Goal: Book appointment/travel/reservation

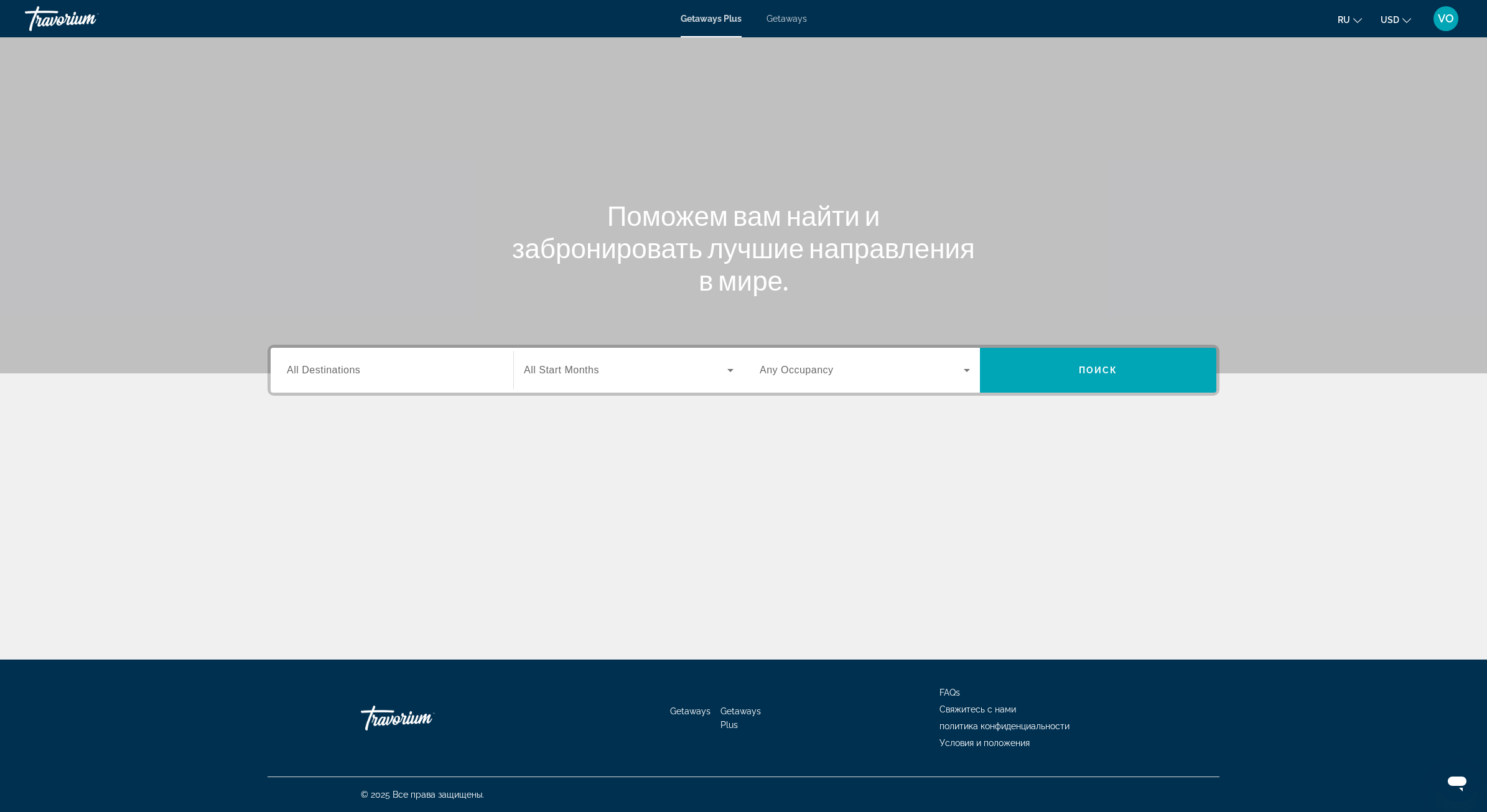
click at [356, 371] on span "All Destinations" at bounding box center [323, 370] width 73 height 11
click at [356, 371] on input "Destination All Destinations" at bounding box center [392, 371] width 211 height 15
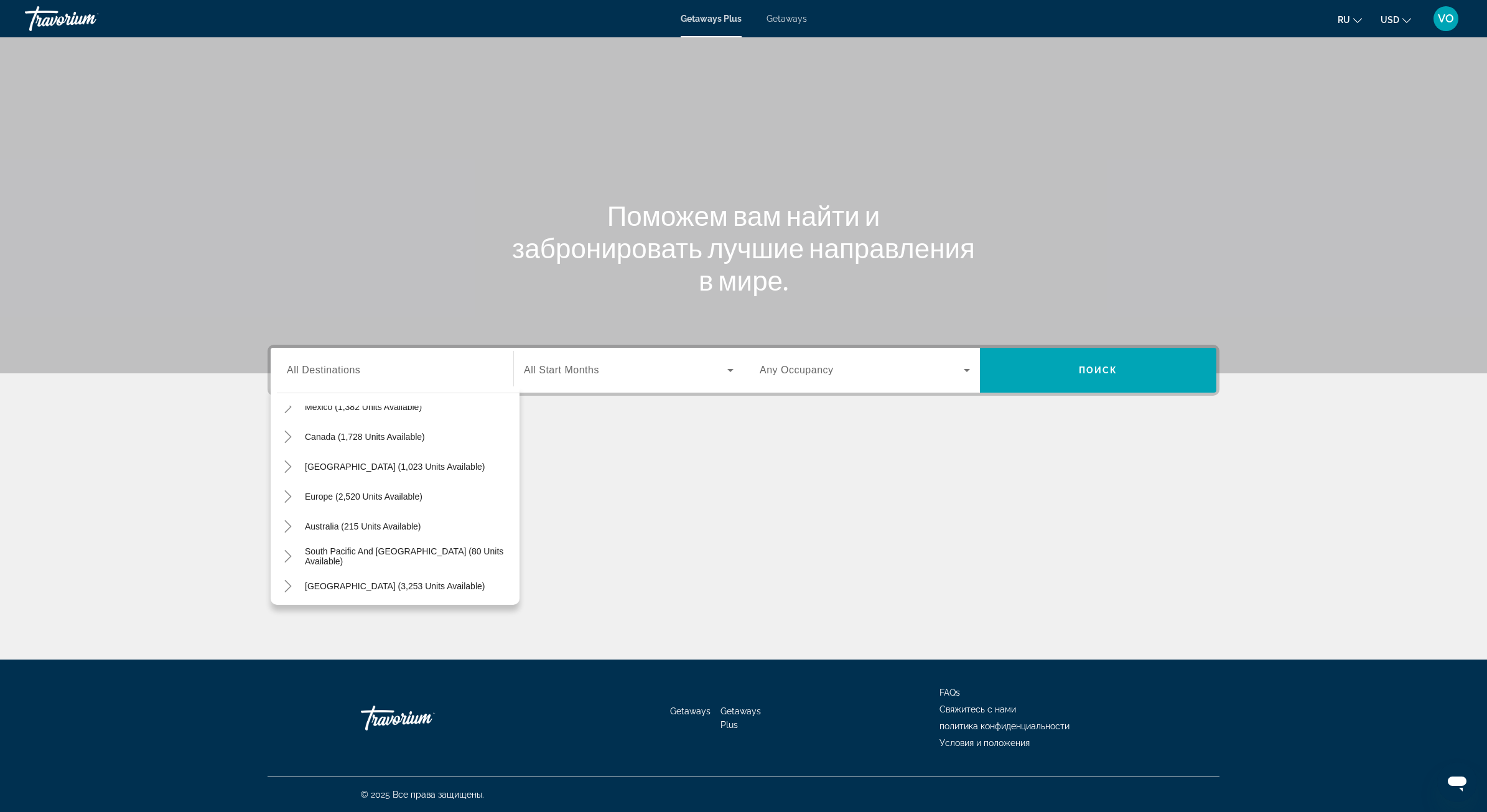
scroll to position [86, 0]
click at [284, 492] on icon "Toggle Europe (2,520 units available)" at bounding box center [288, 490] width 12 height 12
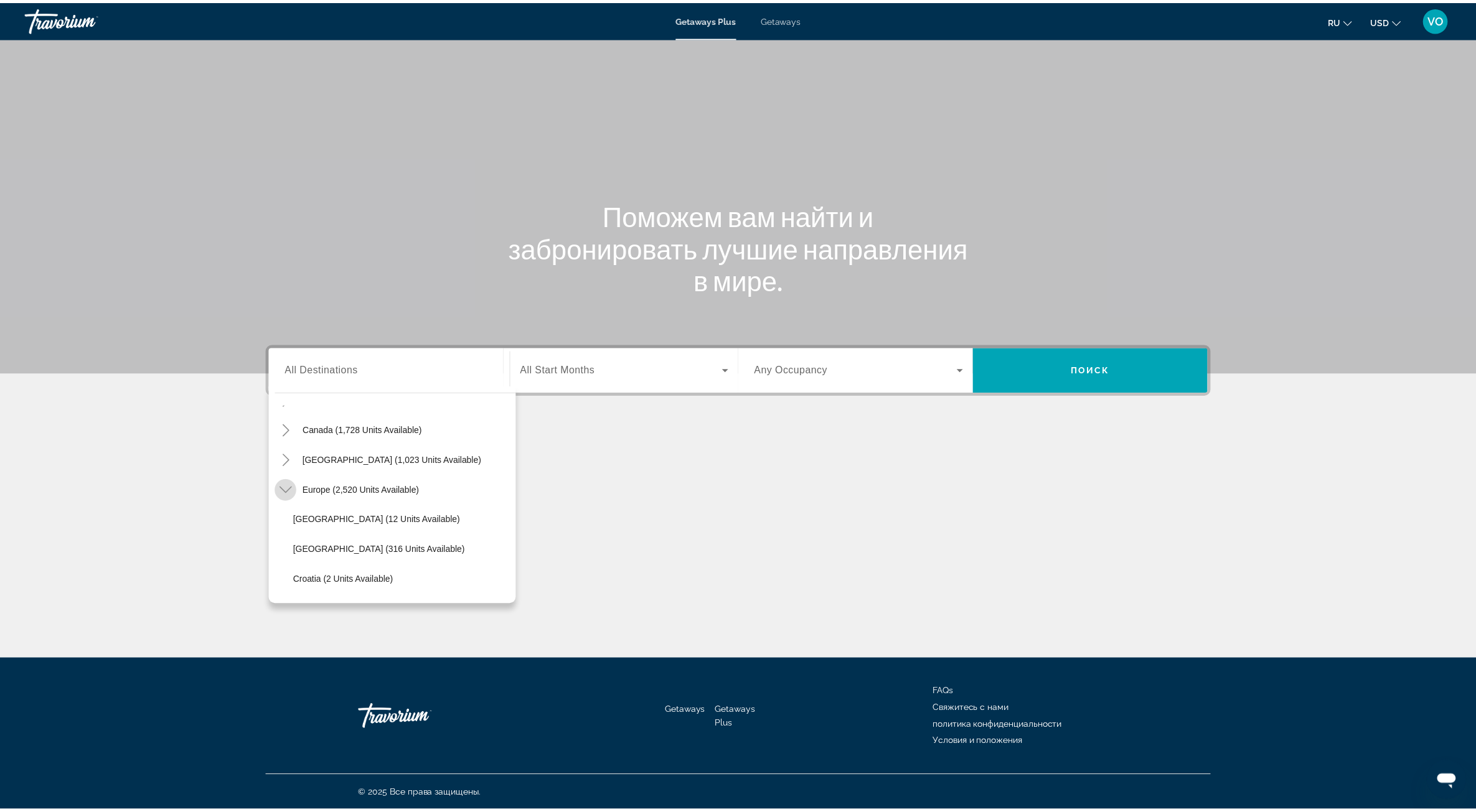
scroll to position [156, 0]
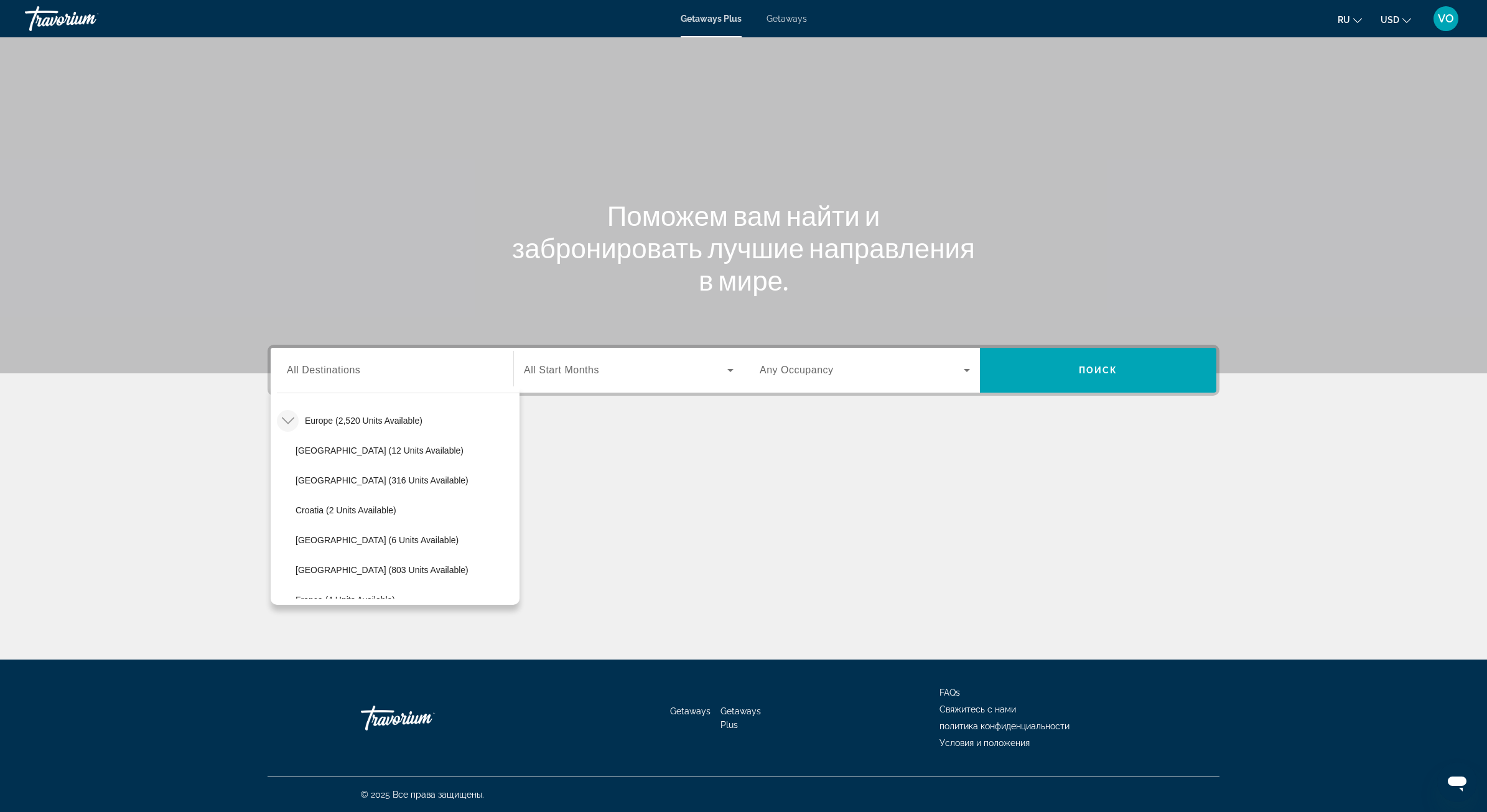
click at [616, 372] on span "Search widget" at bounding box center [625, 370] width 203 height 15
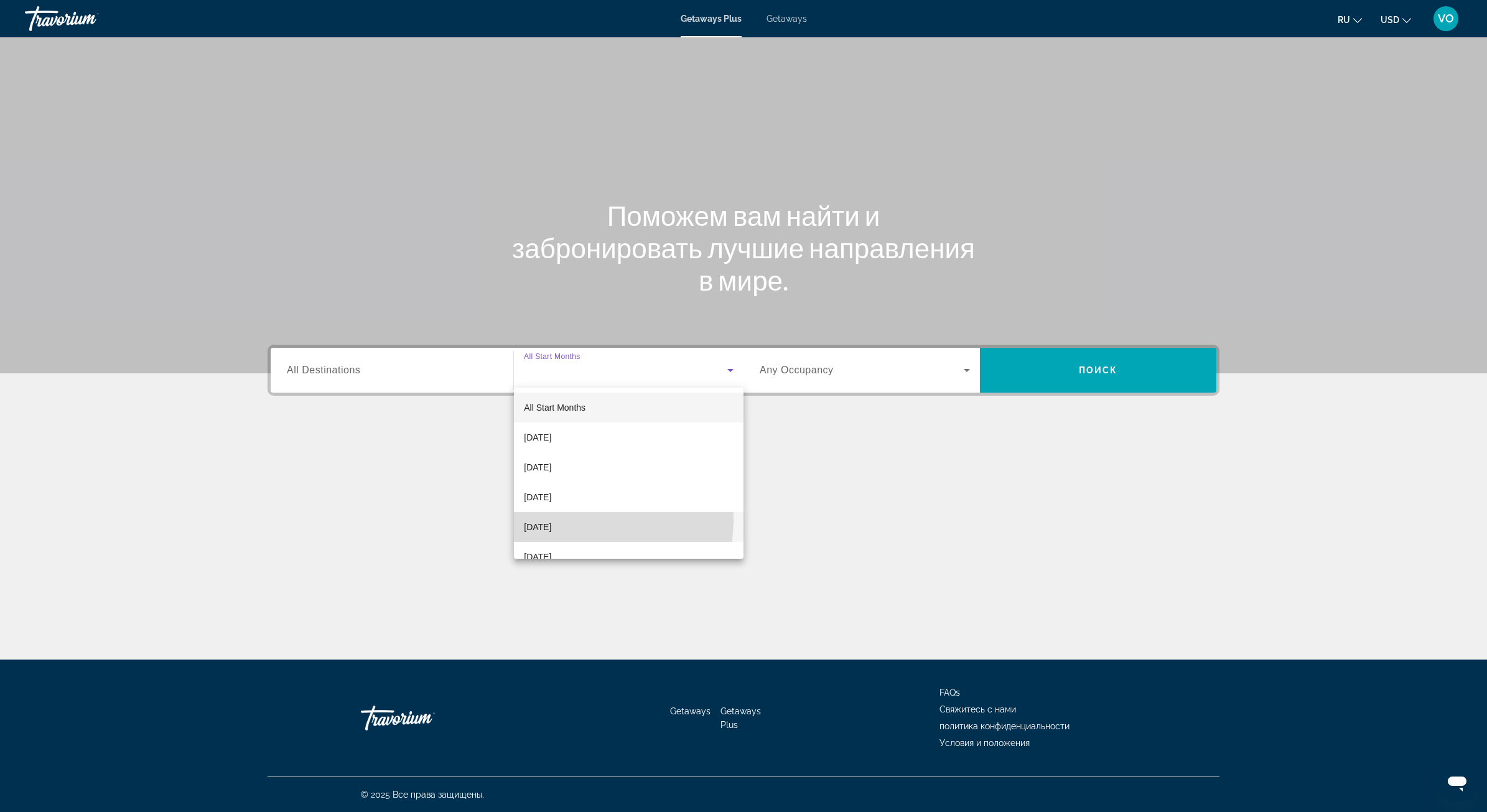
click at [551, 519] on span "[DATE]" at bounding box center [537, 526] width 27 height 15
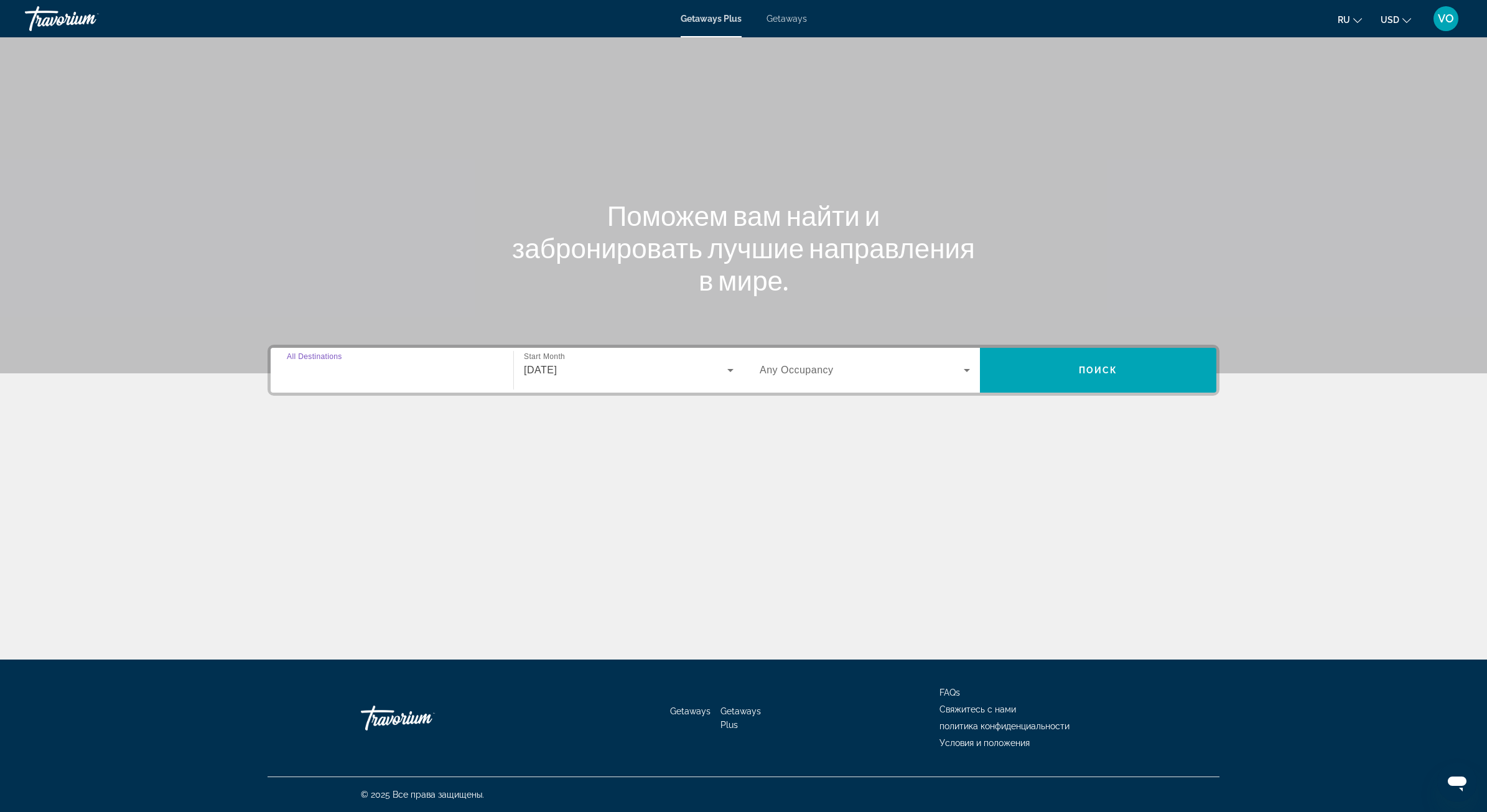
click at [379, 369] on input "Destination All Destinations" at bounding box center [392, 371] width 211 height 15
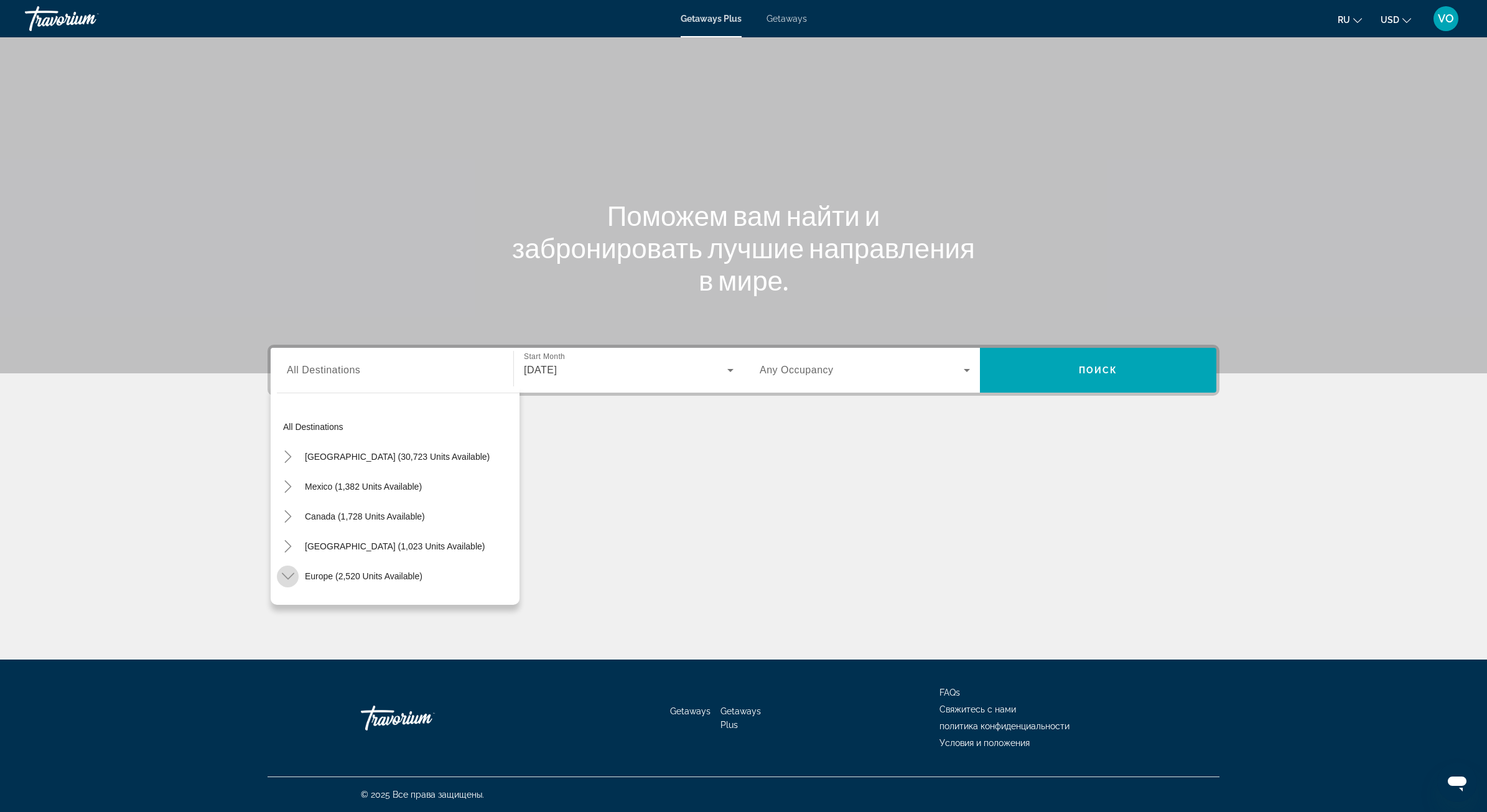
click at [291, 576] on icon "Toggle Europe (2,520 units available)" at bounding box center [287, 577] width 12 height 7
click at [337, 576] on span "Europe (2,520 units available)" at bounding box center [364, 576] width 118 height 10
type input "**********"
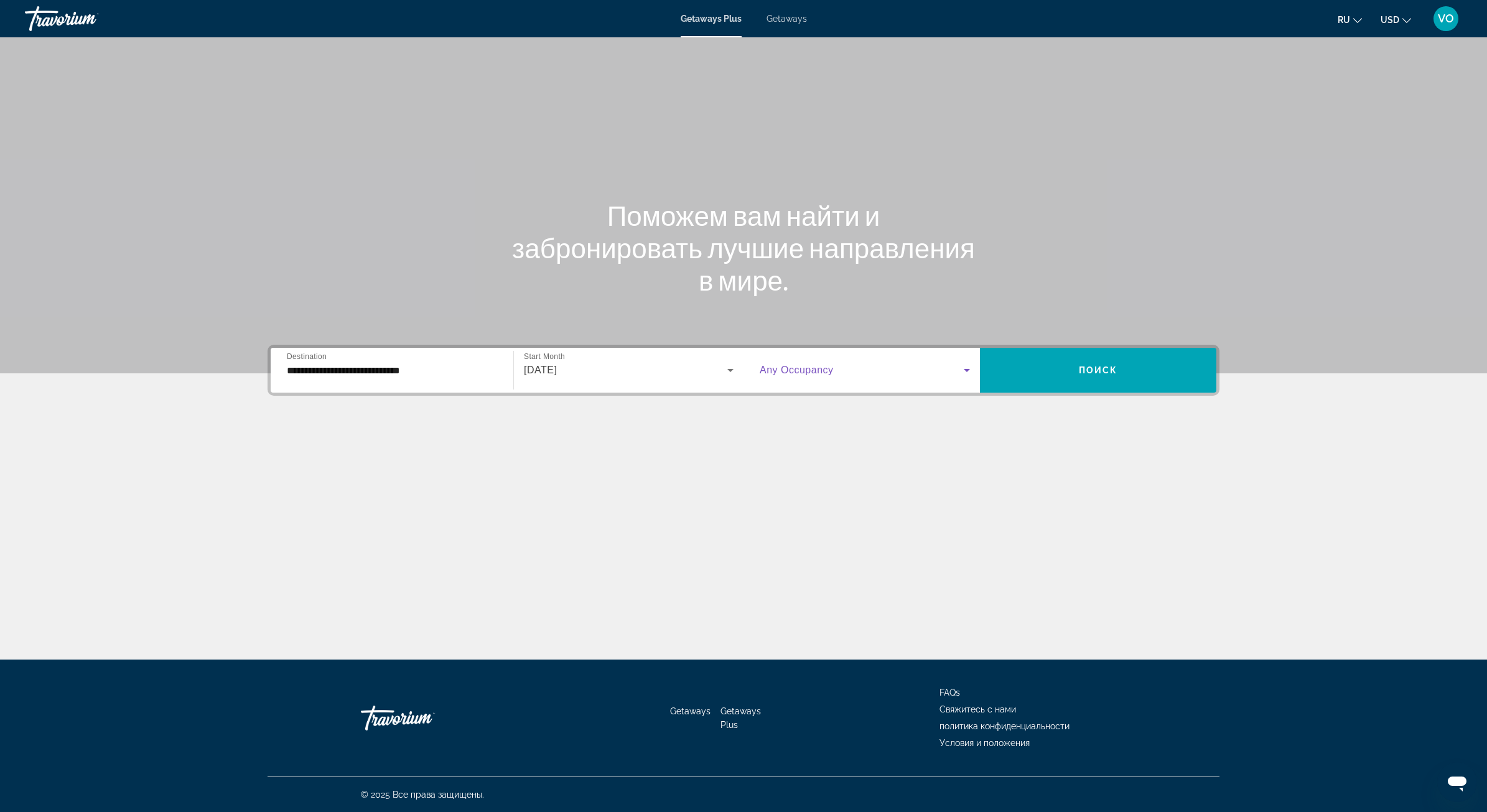
click at [899, 371] on span "Search widget" at bounding box center [862, 370] width 204 height 15
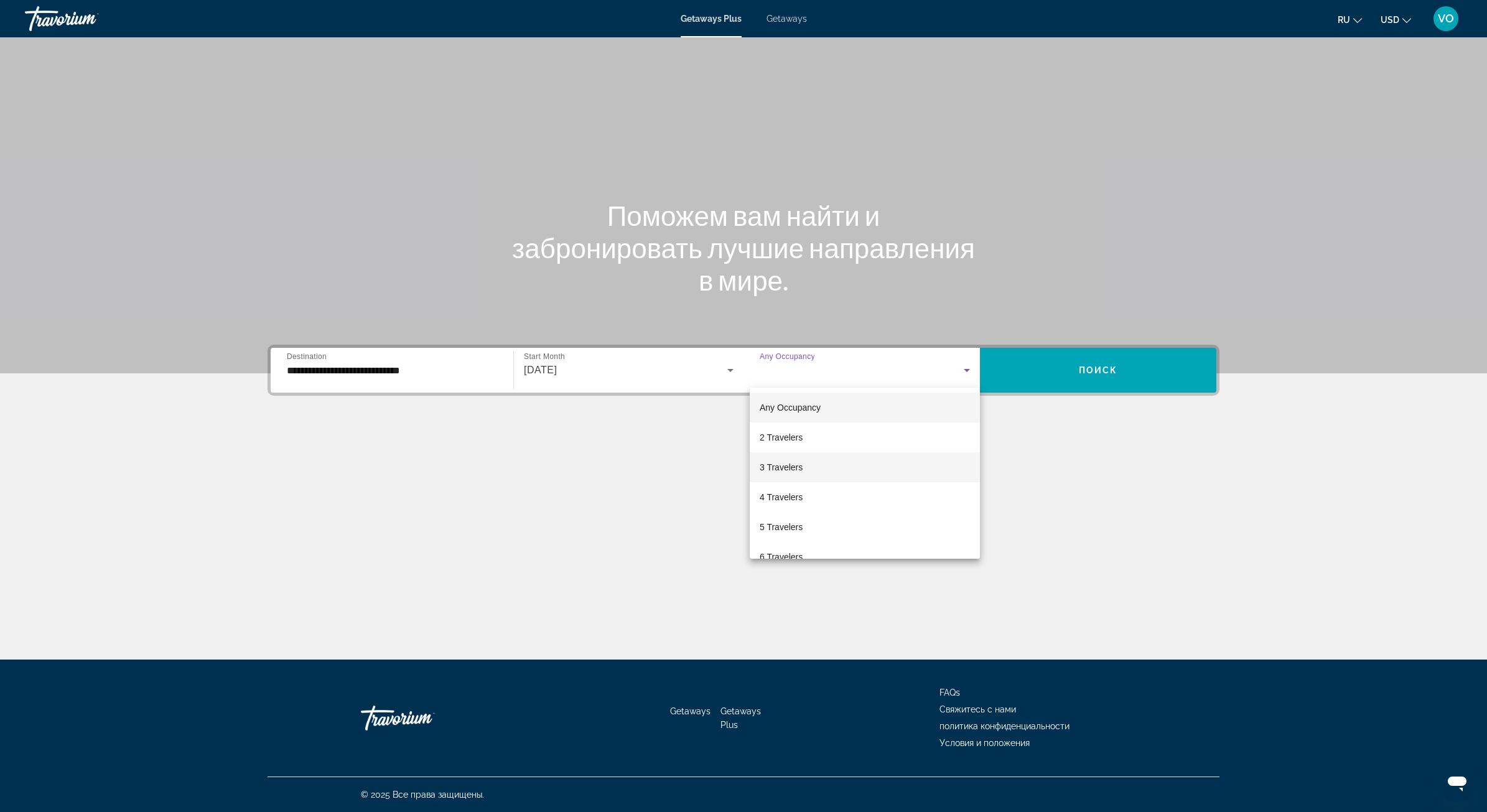
click at [789, 471] on span "3 Travelers" at bounding box center [781, 467] width 43 height 15
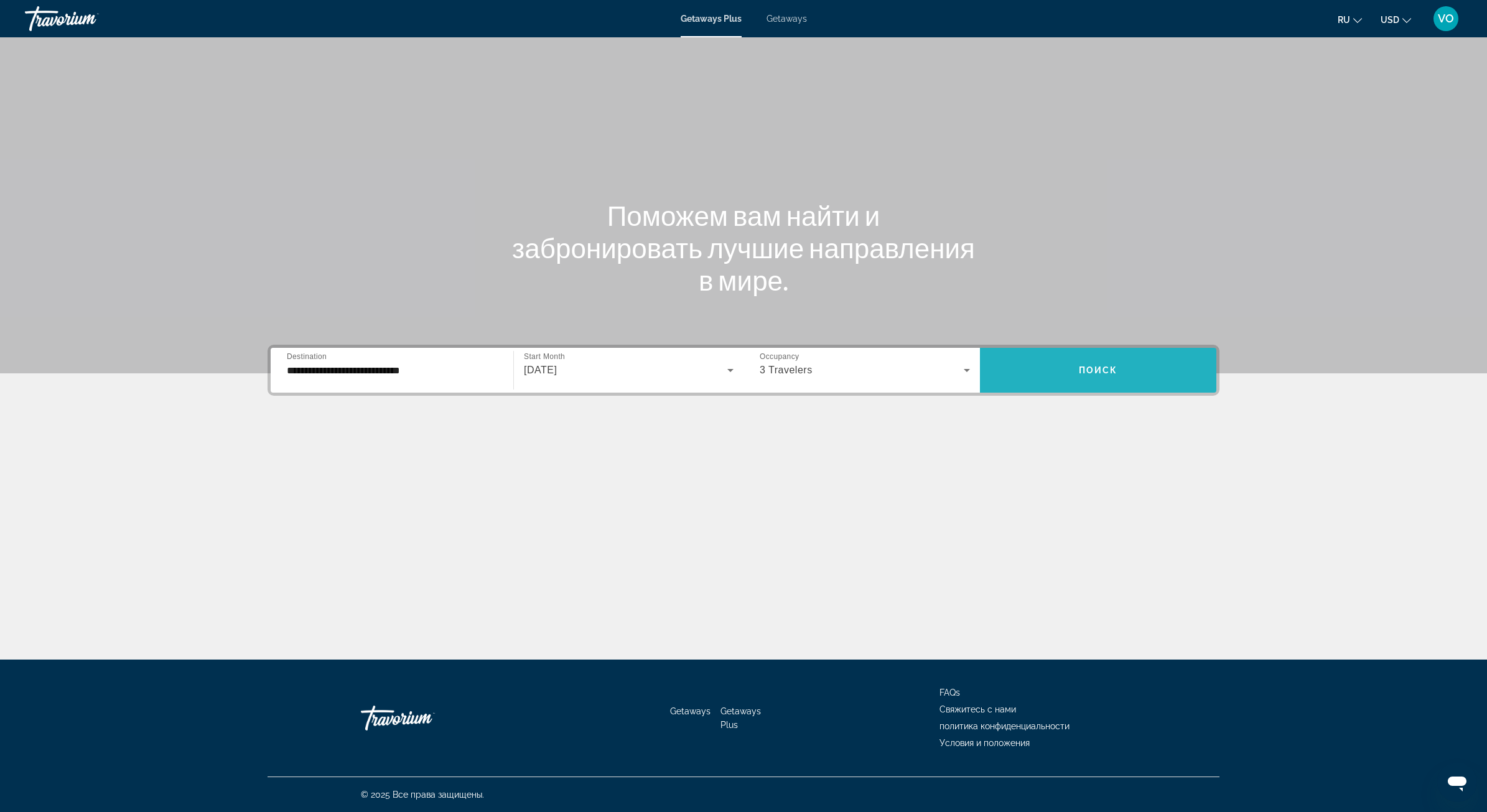
click at [1120, 369] on span "Search widget" at bounding box center [1098, 371] width 236 height 30
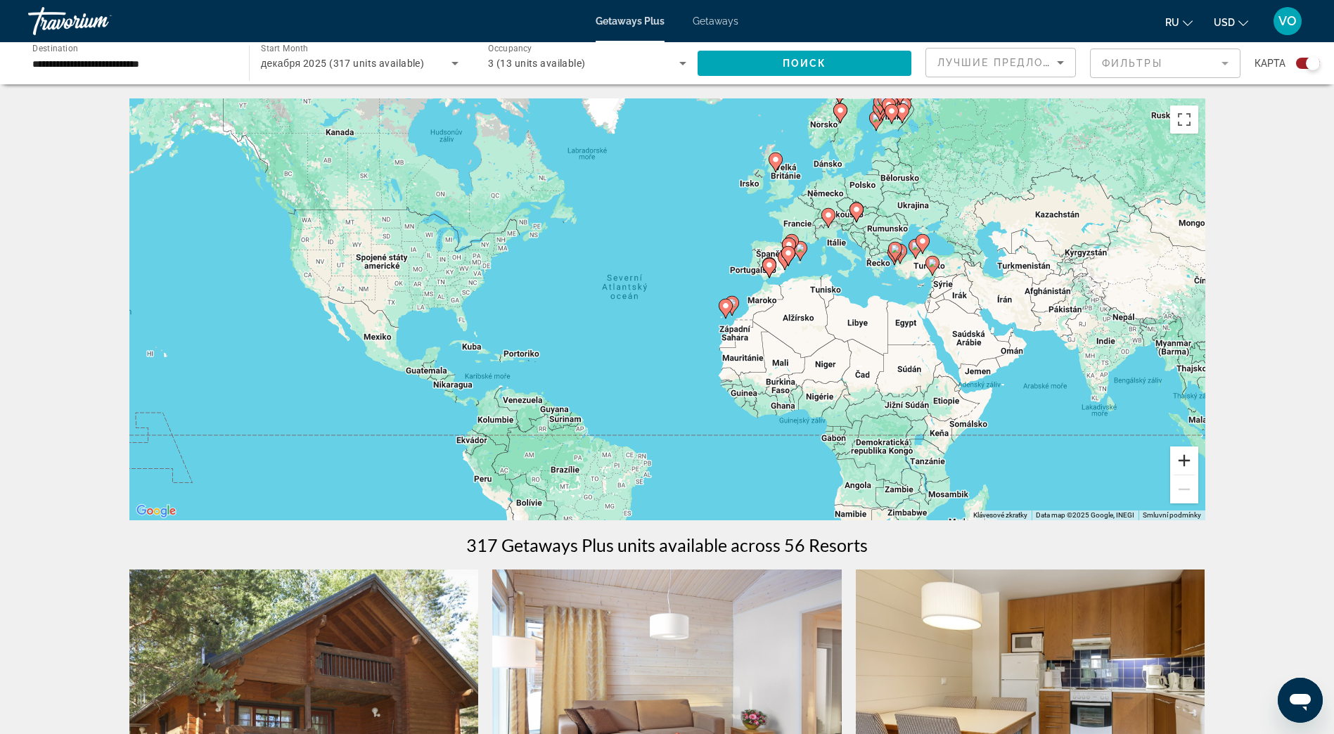
click at [1190, 460] on button "Přiblížit" at bounding box center [1185, 461] width 28 height 28
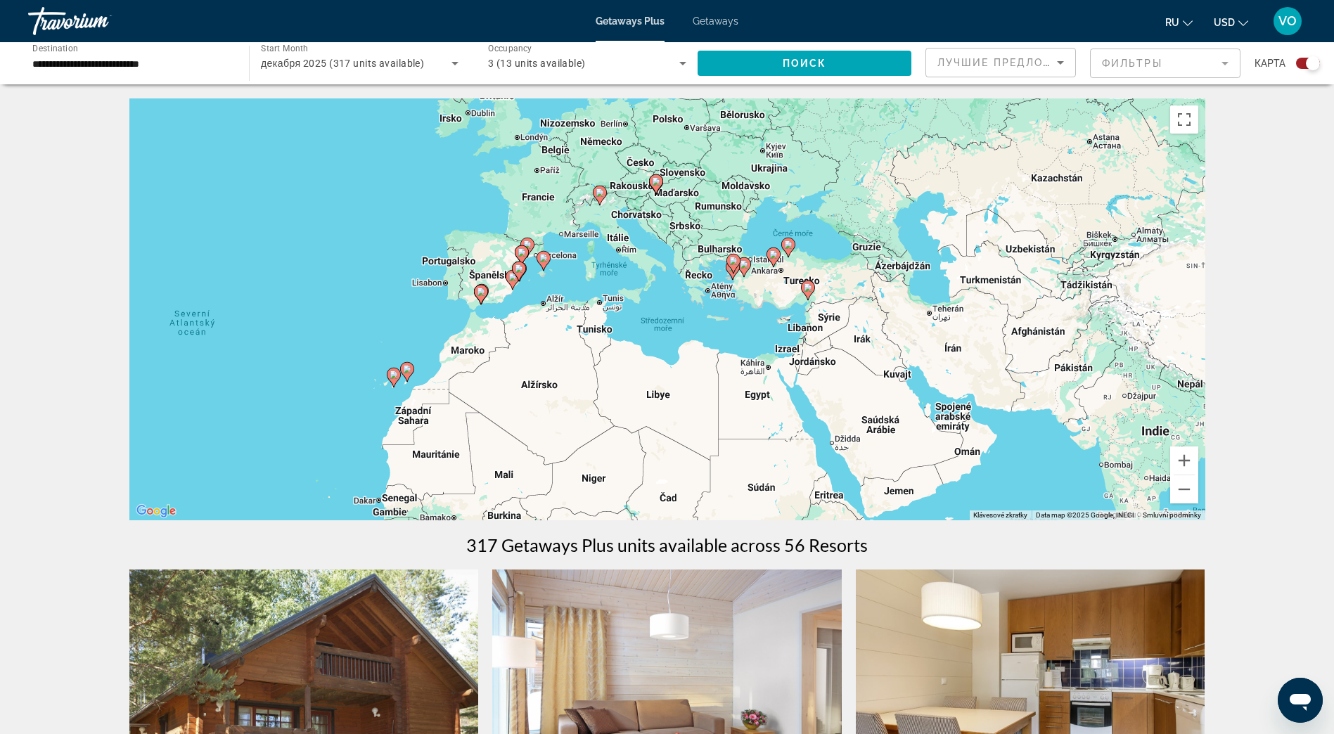
drag, startPoint x: 1072, startPoint y: 338, endPoint x: 674, endPoint y: 397, distance: 402.6
click at [674, 397] on div "Pokud chcete aktivovat možnost přetažení pomocí klávesnice, stiskněte Alt + Ent…" at bounding box center [667, 309] width 1076 height 422
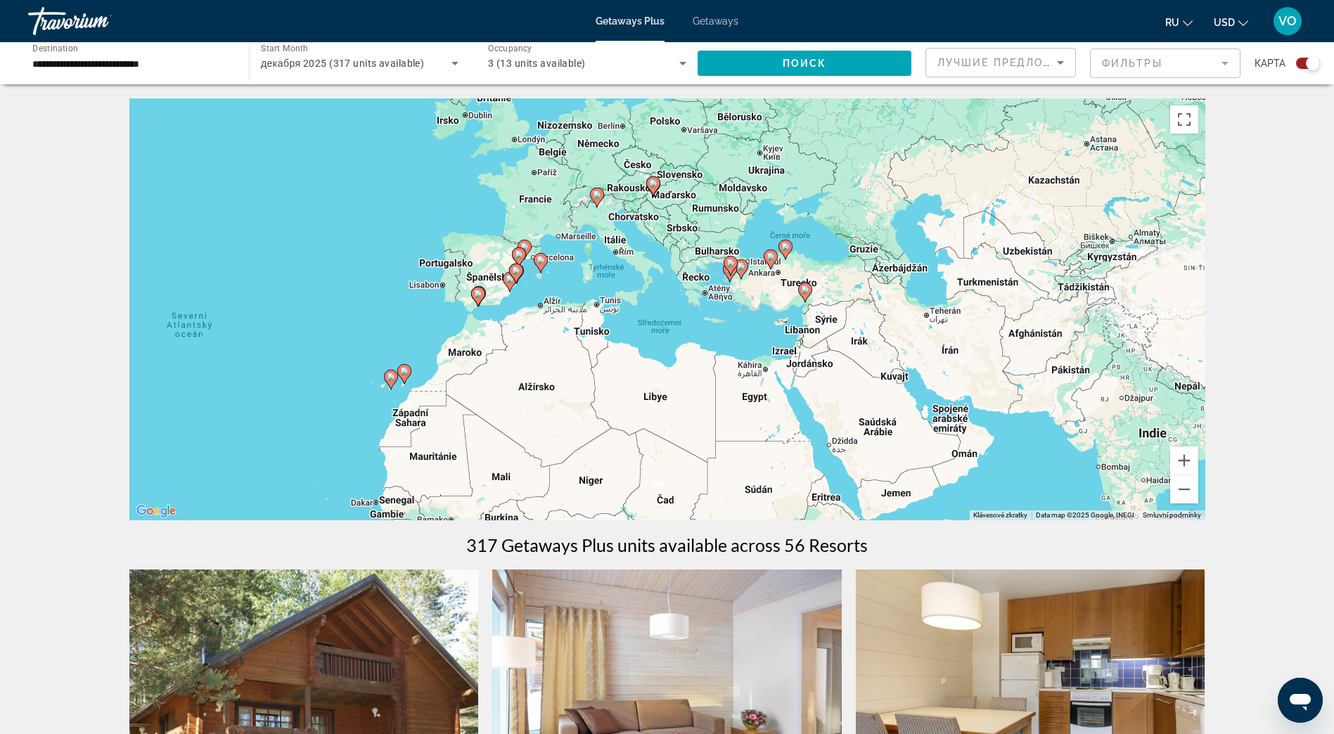
click at [406, 371] on image "Main content" at bounding box center [404, 371] width 8 height 8
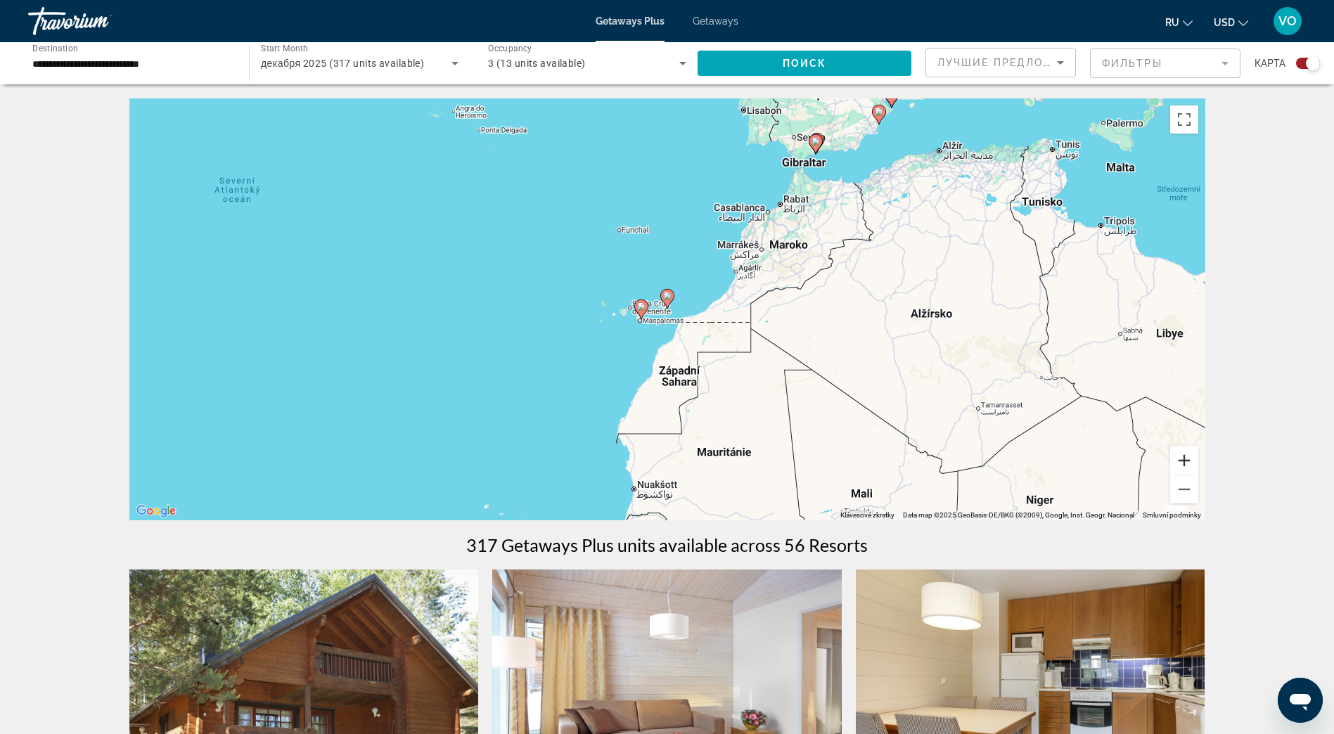
click at [1182, 461] on button "Přiblížit" at bounding box center [1185, 461] width 28 height 28
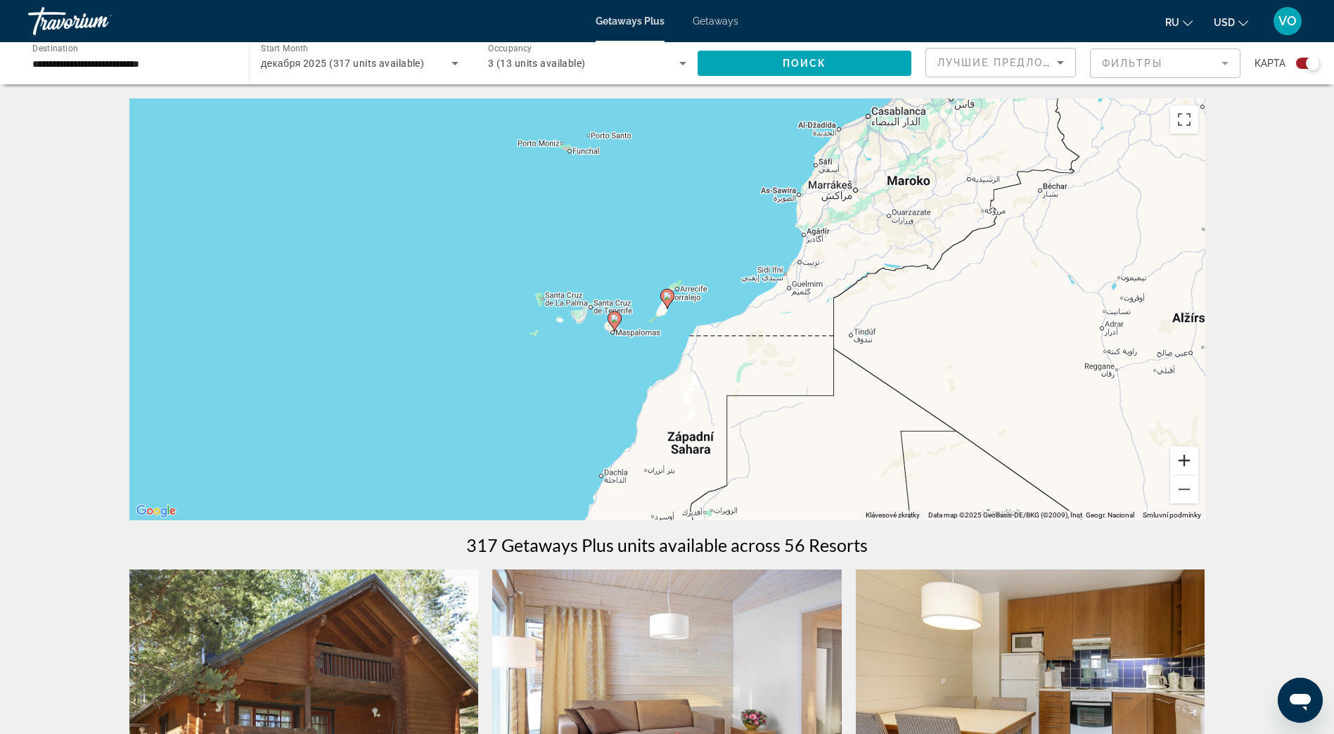
click at [1182, 461] on button "Přiblížit" at bounding box center [1185, 461] width 28 height 28
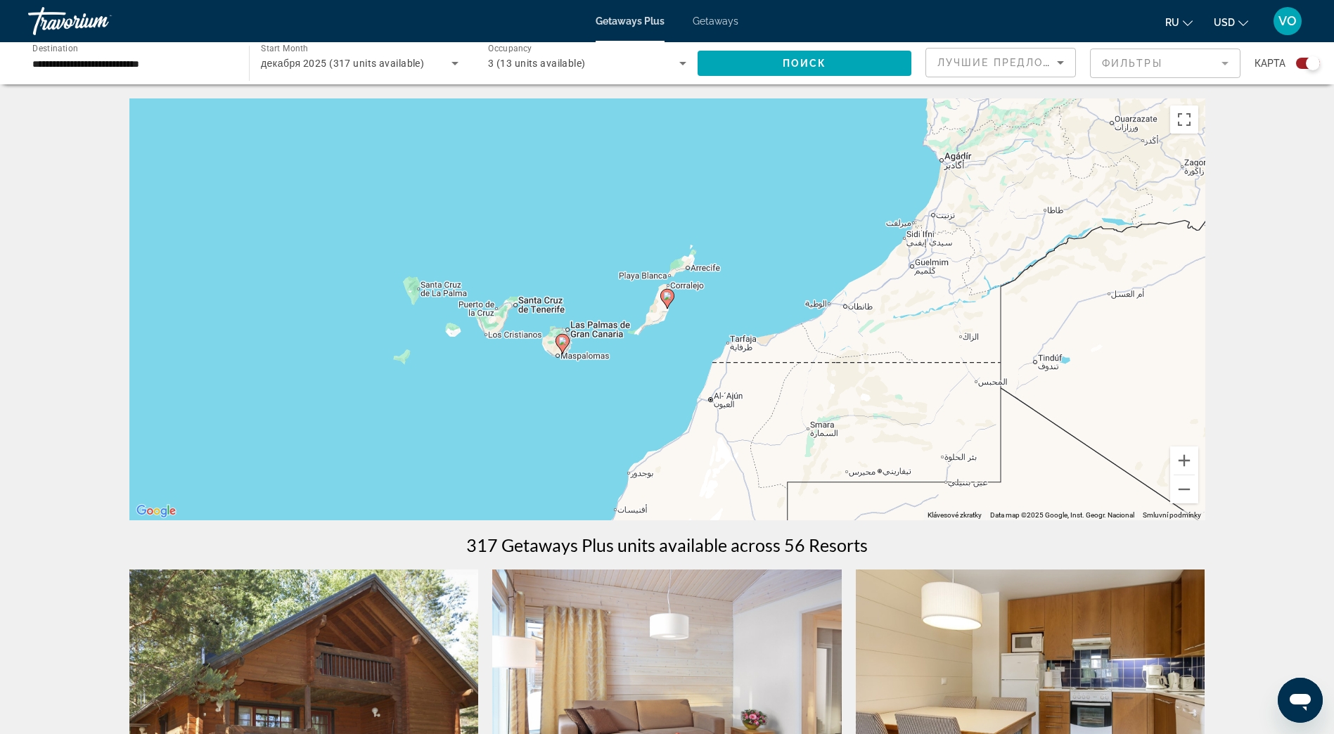
click at [563, 340] on image "Main content" at bounding box center [563, 341] width 8 height 8
type input "**********"
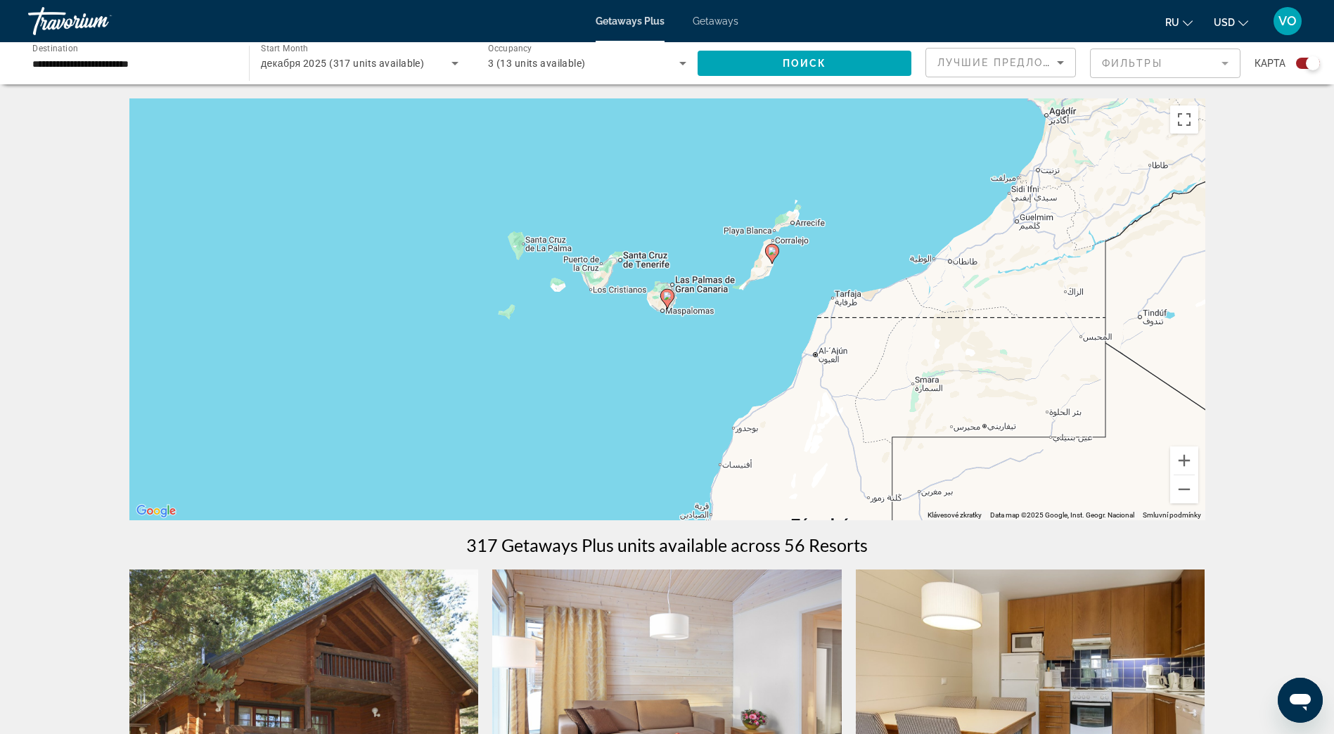
click at [667, 297] on image "Main content" at bounding box center [667, 296] width 8 height 8
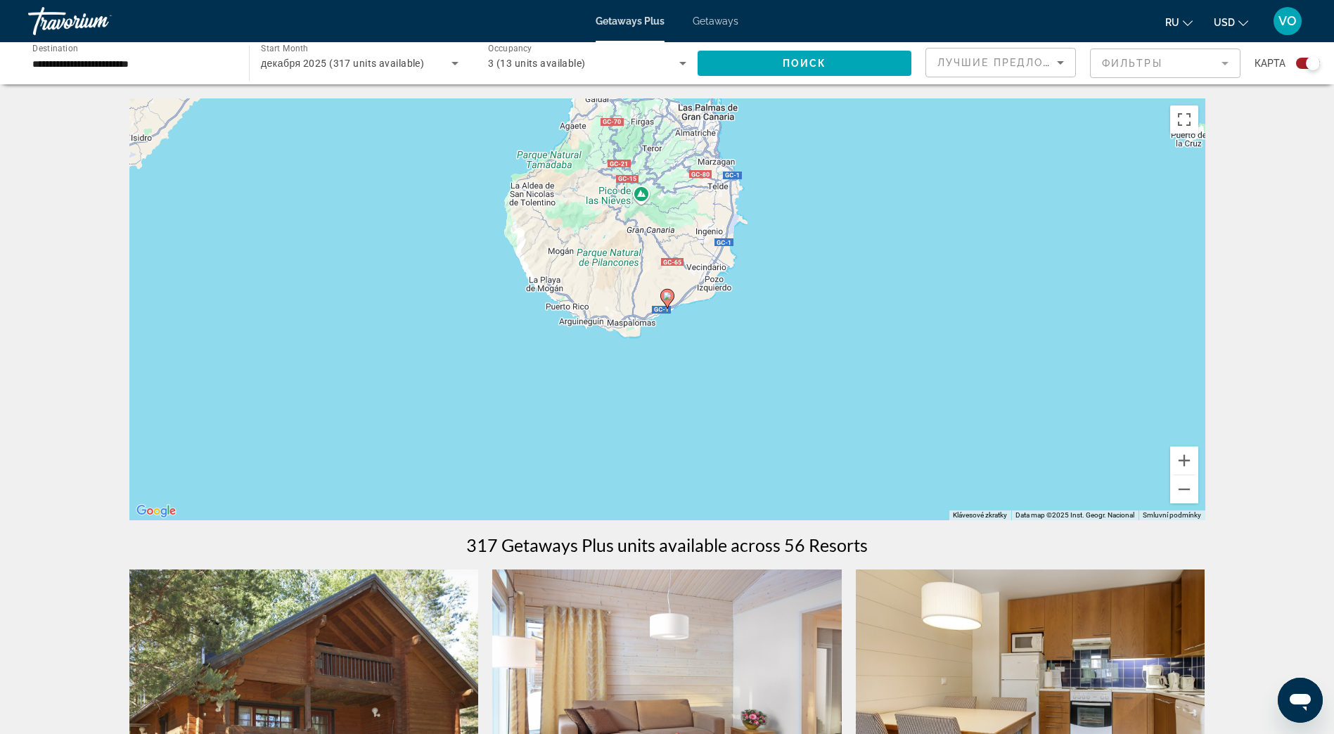
click at [668, 297] on image "Main content" at bounding box center [667, 296] width 8 height 8
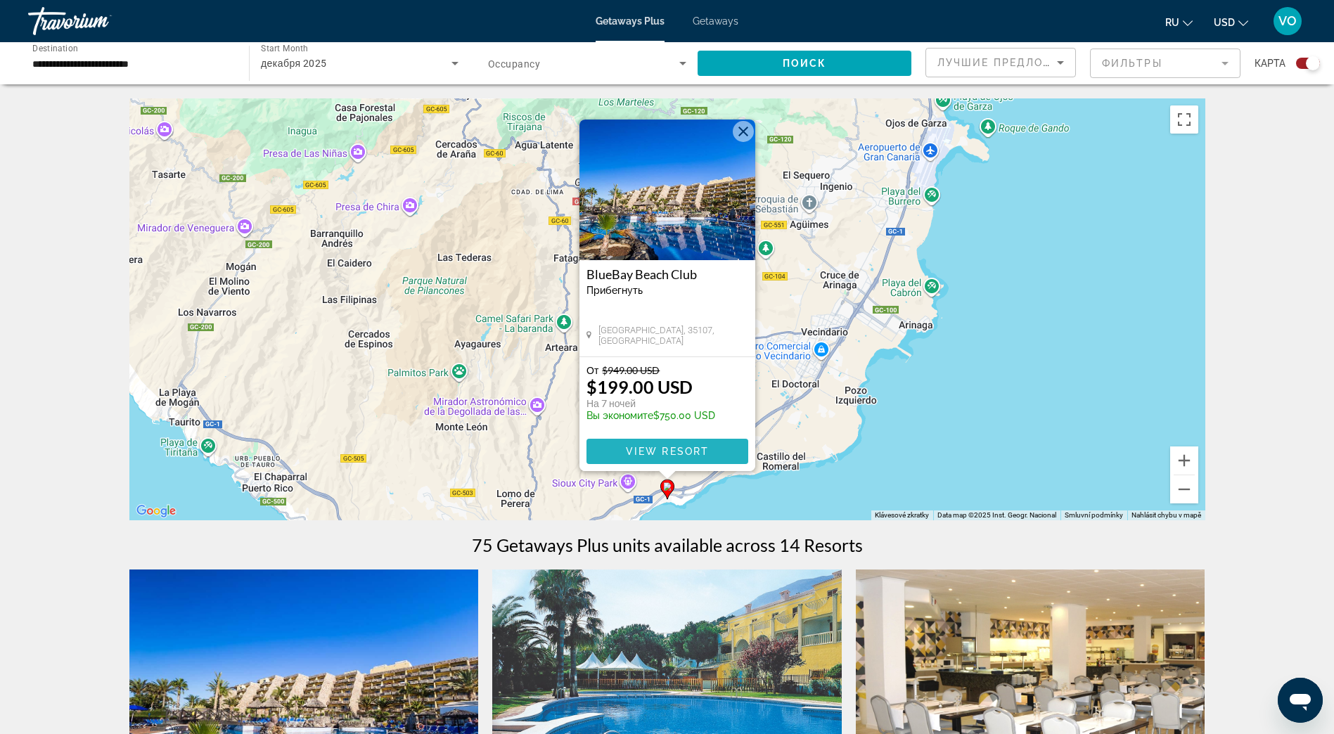
click at [649, 452] on span "View Resort" at bounding box center [666, 451] width 83 height 11
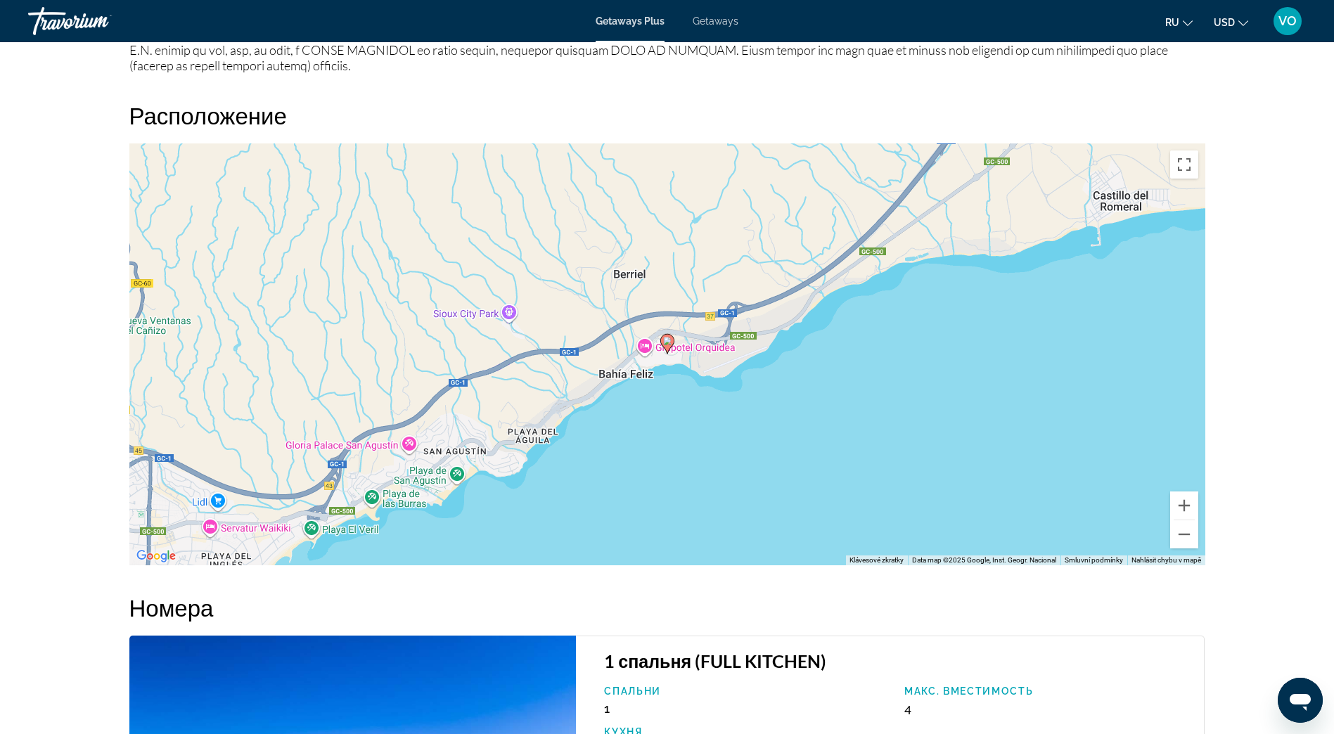
scroll to position [1759, 0]
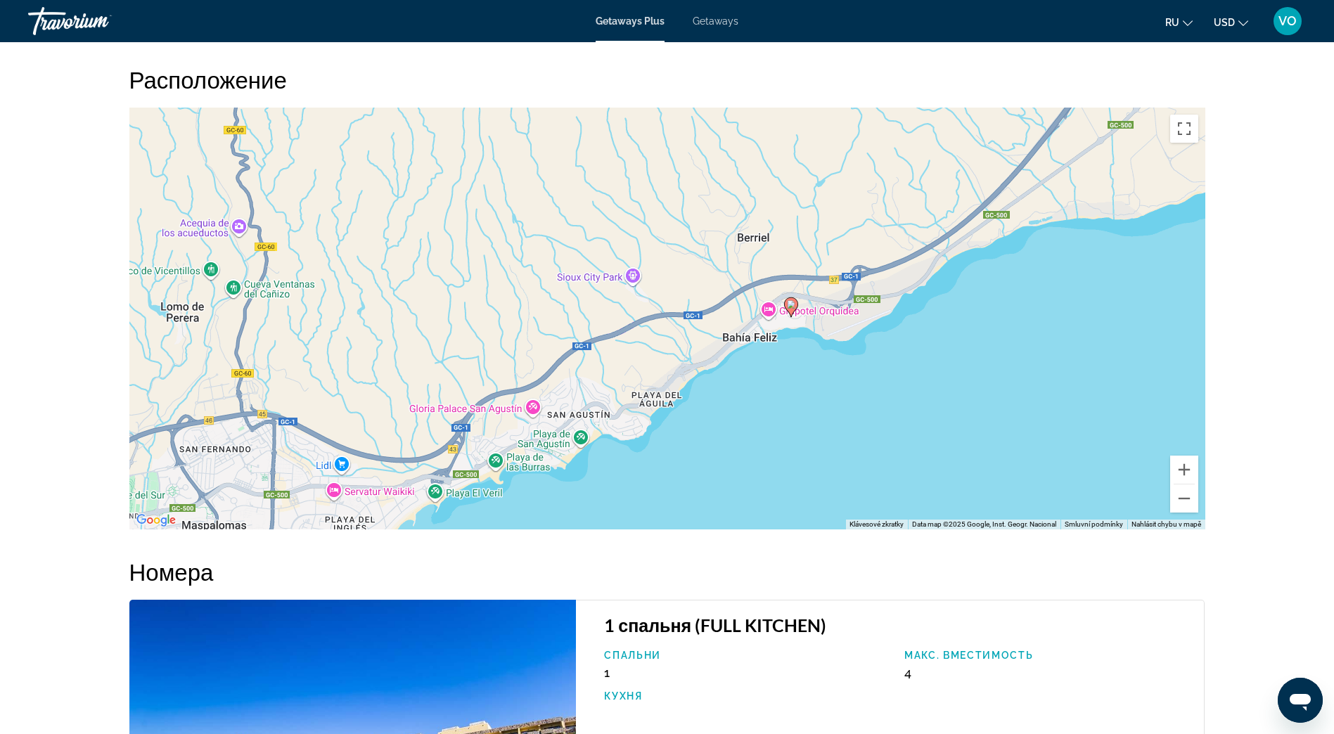
drag, startPoint x: 721, startPoint y: 318, endPoint x: 846, endPoint y: 317, distance: 125.2
click at [846, 317] on div "Pokud chcete aktivovat možnost přetažení pomocí klávesnice, stiskněte Alt + Ent…" at bounding box center [667, 319] width 1076 height 422
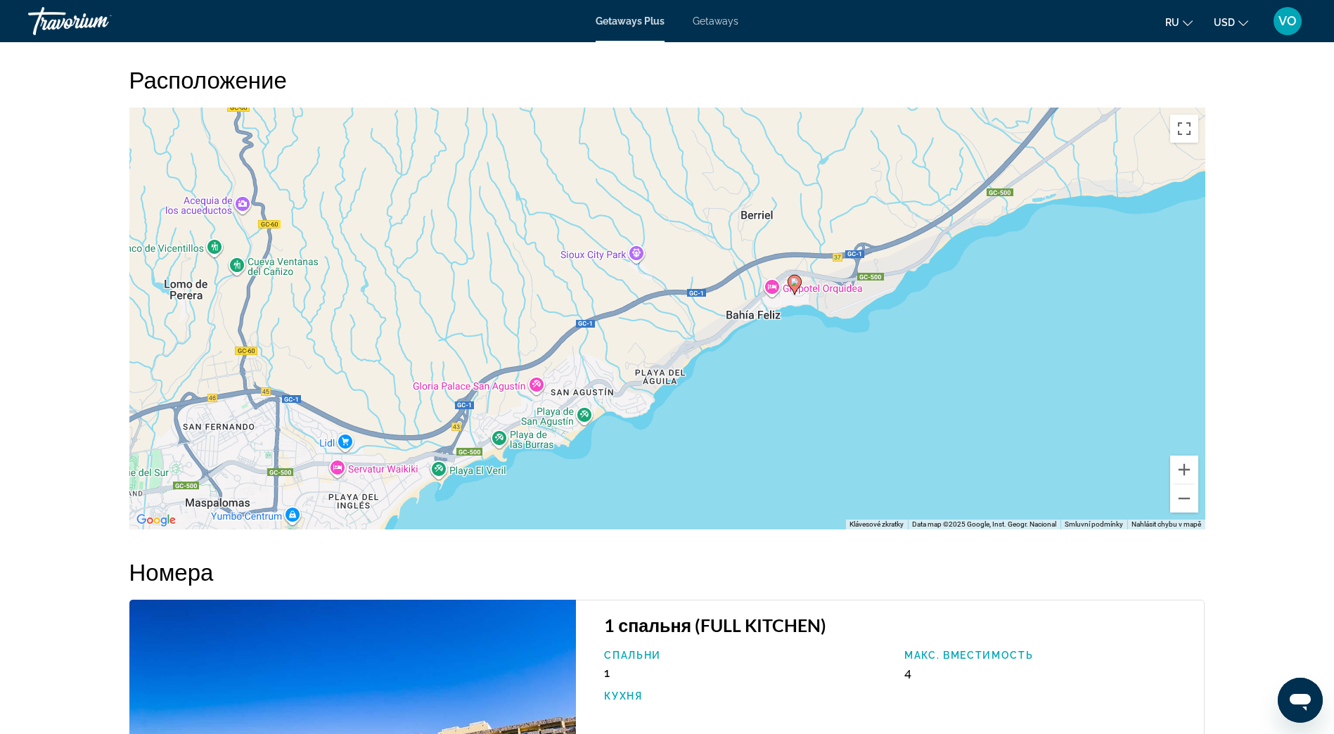
drag, startPoint x: 875, startPoint y: 473, endPoint x: 857, endPoint y: 456, distance: 25.4
click at [865, 456] on div "Pokud chcete aktivovat možnost přetažení pomocí klávesnice, stiskněte Alt + Ent…" at bounding box center [667, 319] width 1076 height 422
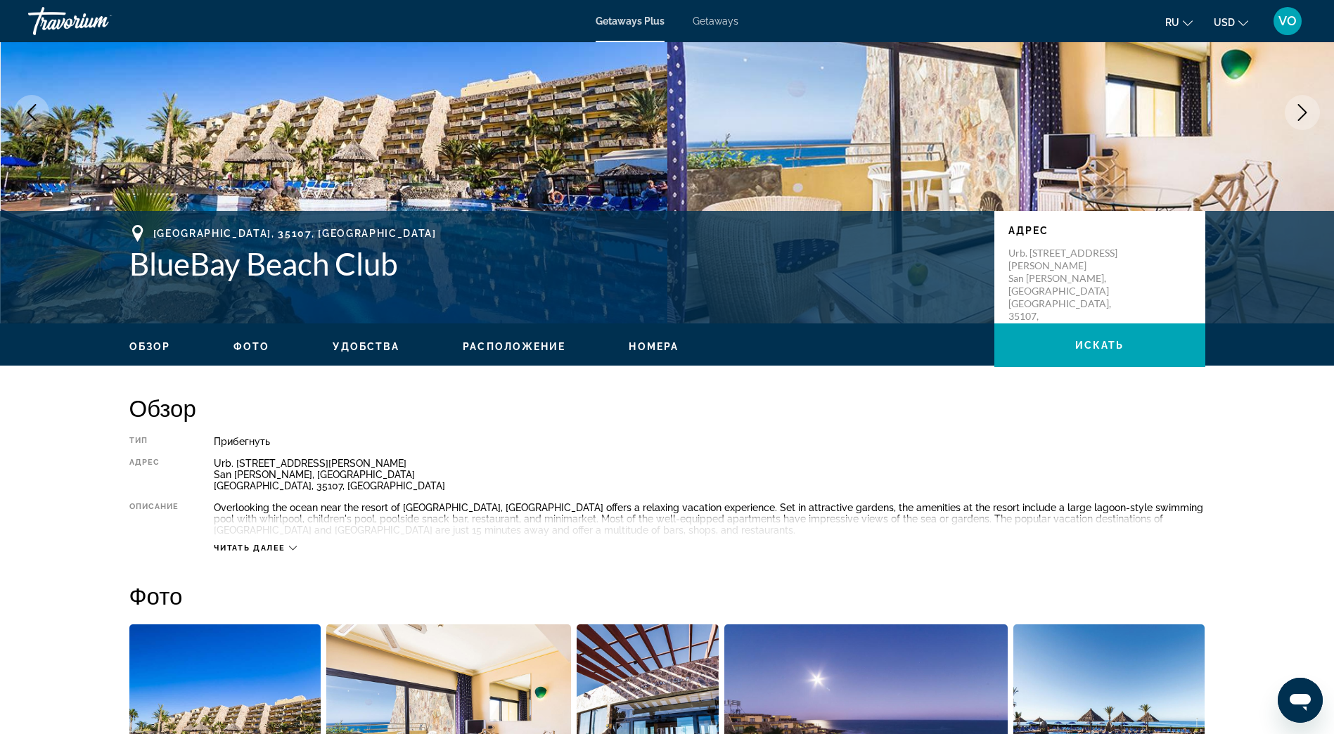
scroll to position [0, 0]
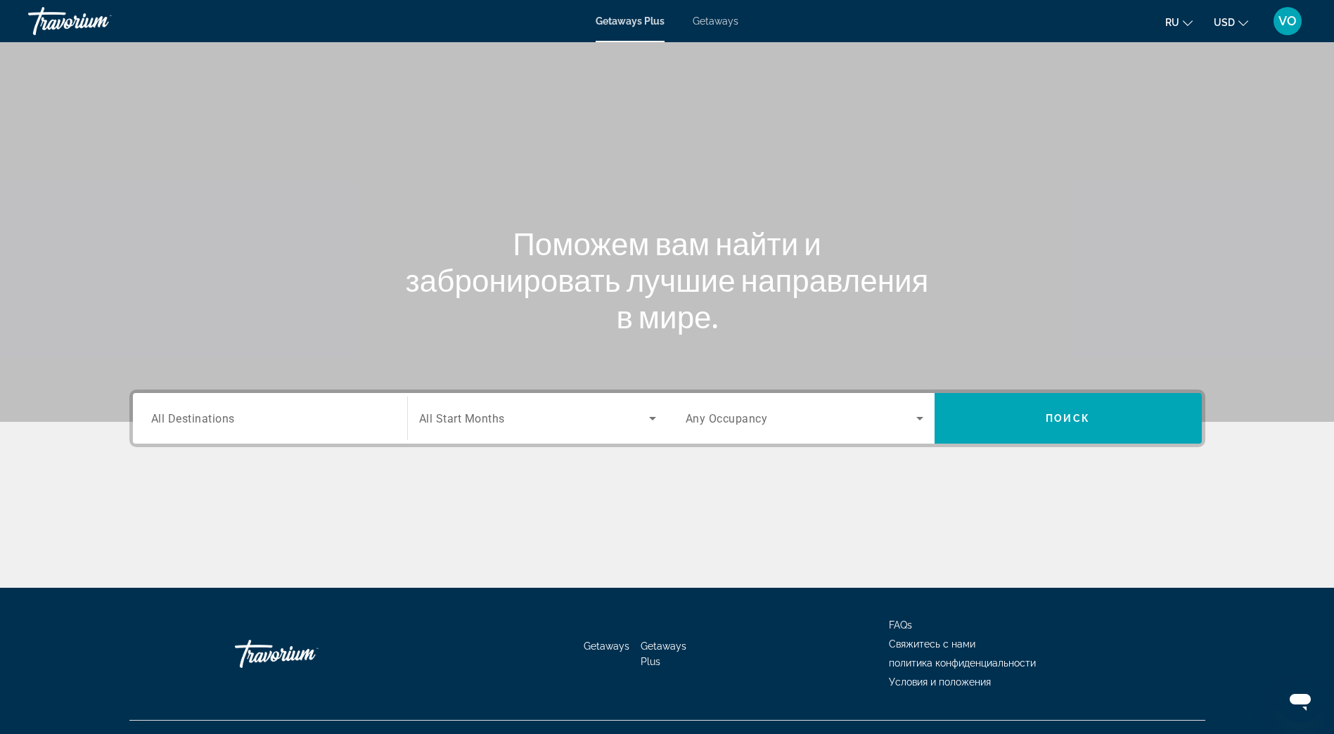
click at [529, 431] on div "Search widget" at bounding box center [537, 418] width 237 height 39
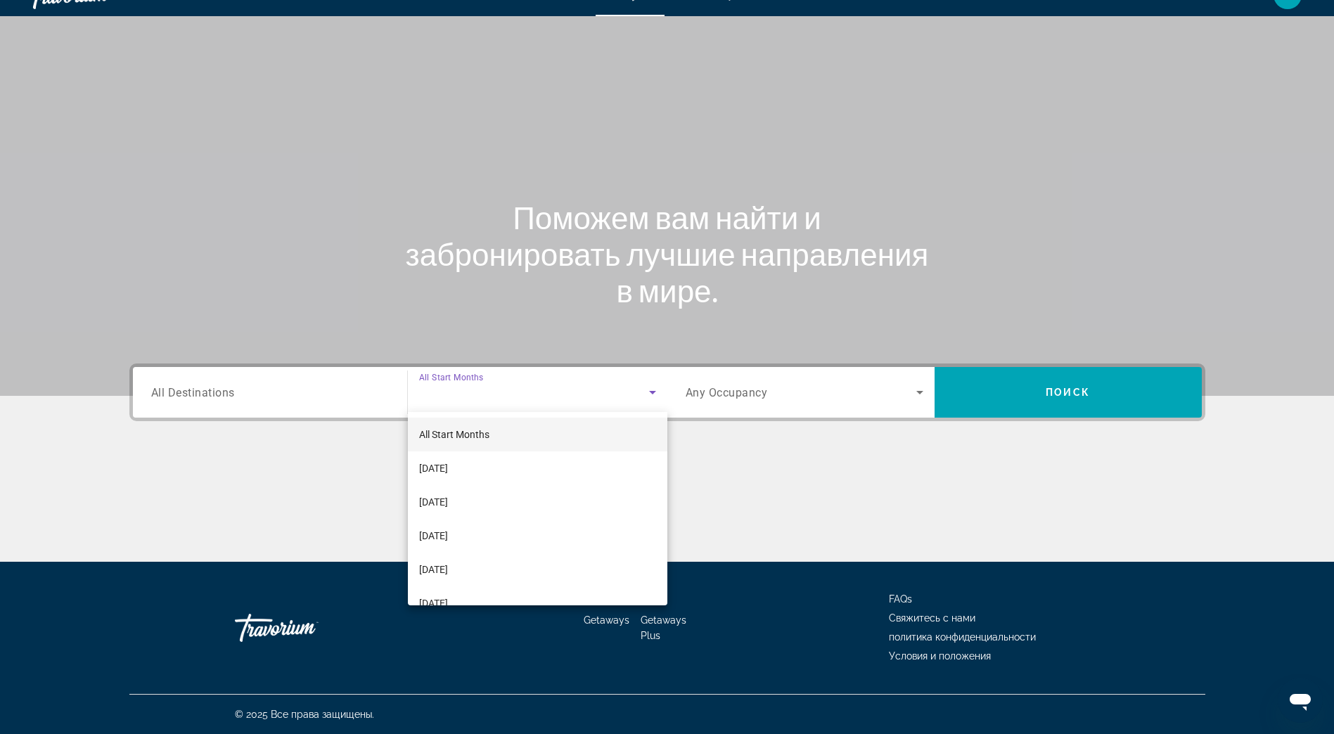
scroll to position [34, 0]
click at [448, 506] on span "[DATE]" at bounding box center [433, 502] width 29 height 17
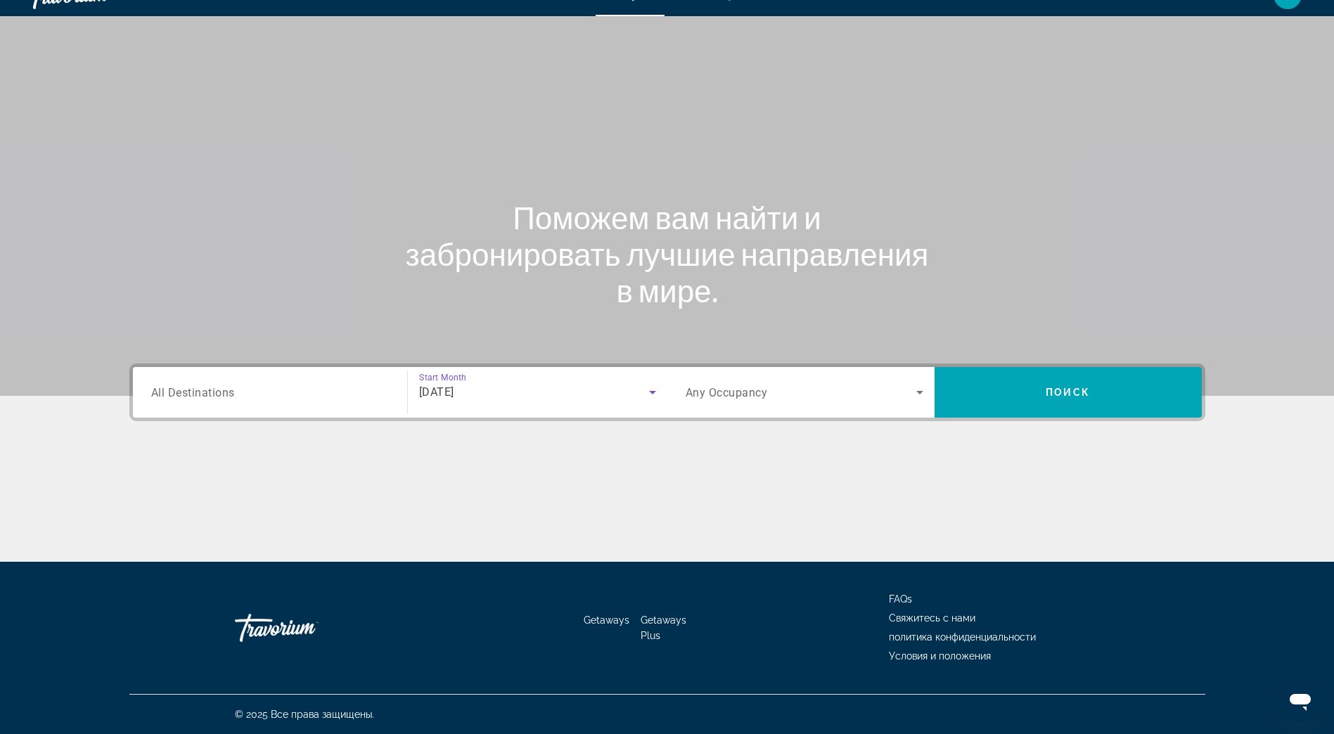
click at [259, 389] on input "Destination All Destinations" at bounding box center [270, 393] width 238 height 17
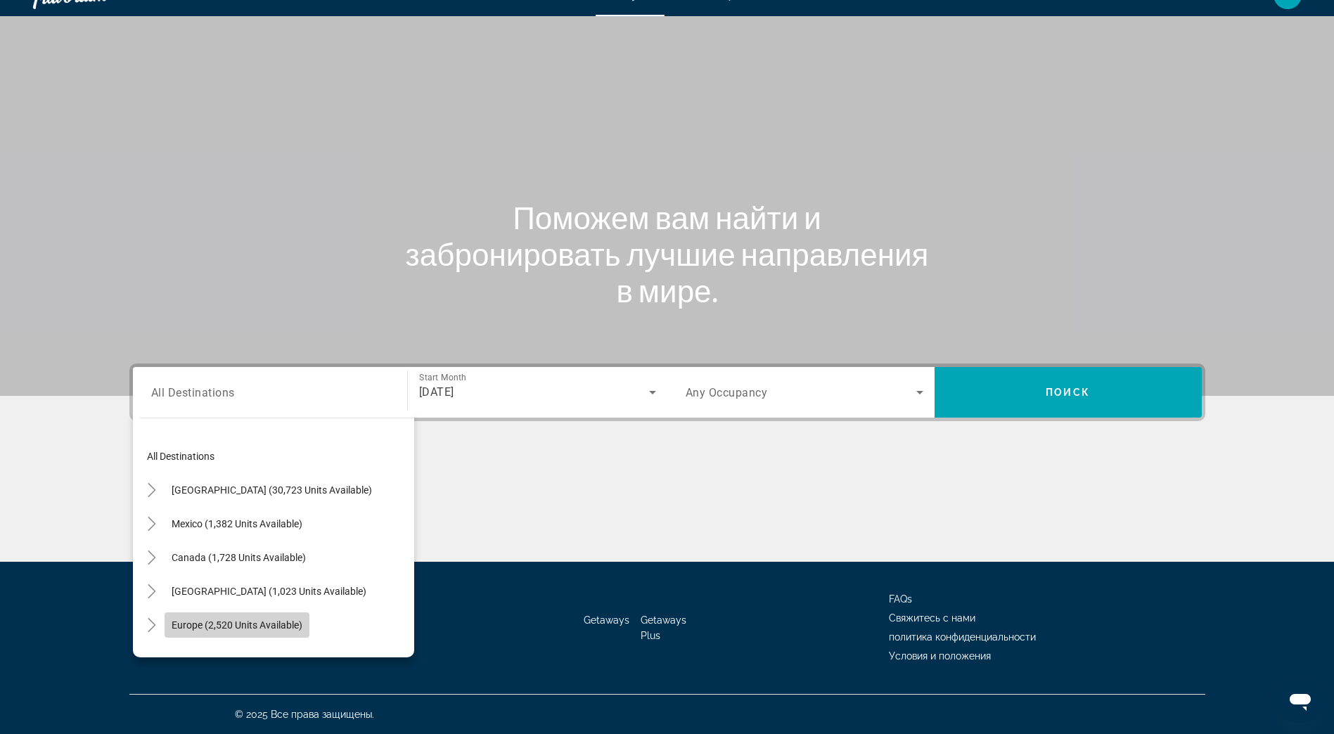
click at [215, 621] on span "Europe (2,520 units available)" at bounding box center [237, 625] width 131 height 11
type input "**********"
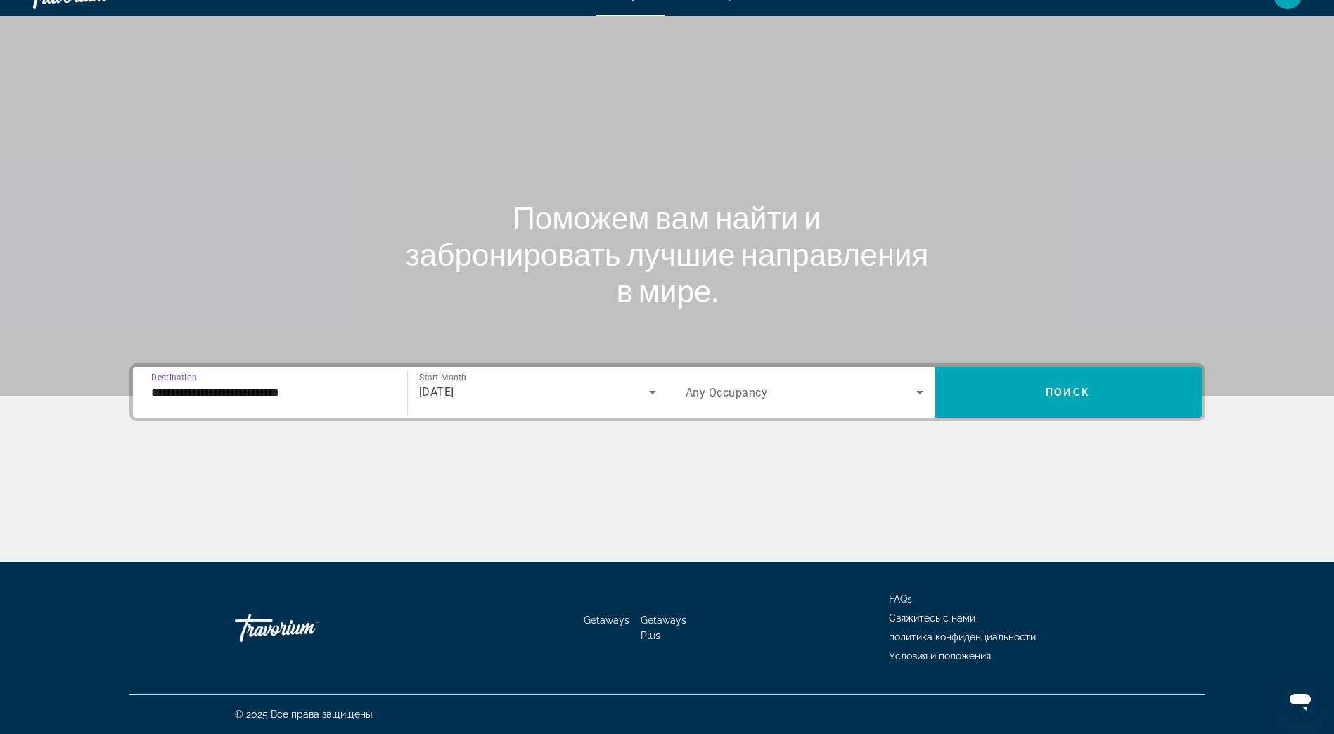
click at [828, 398] on span "Search widget" at bounding box center [801, 392] width 231 height 17
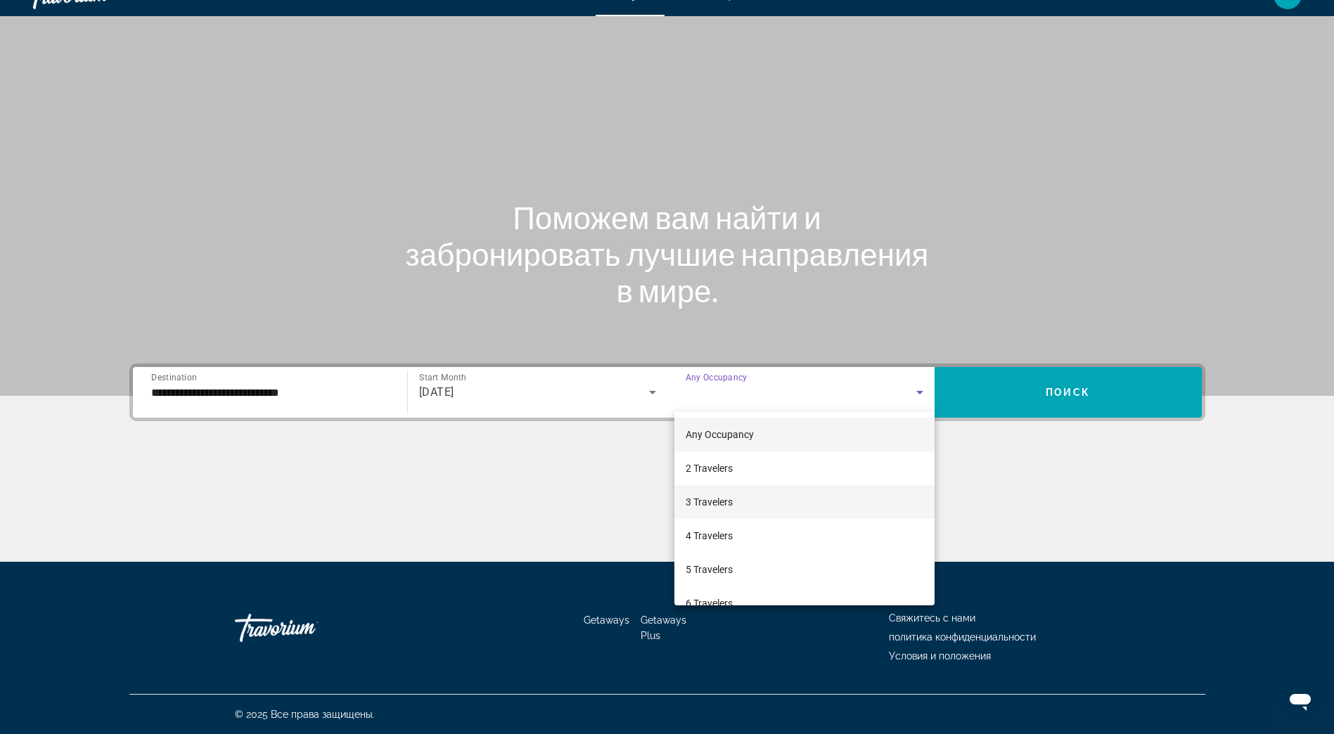
click at [718, 510] on span "3 Travelers" at bounding box center [709, 502] width 47 height 17
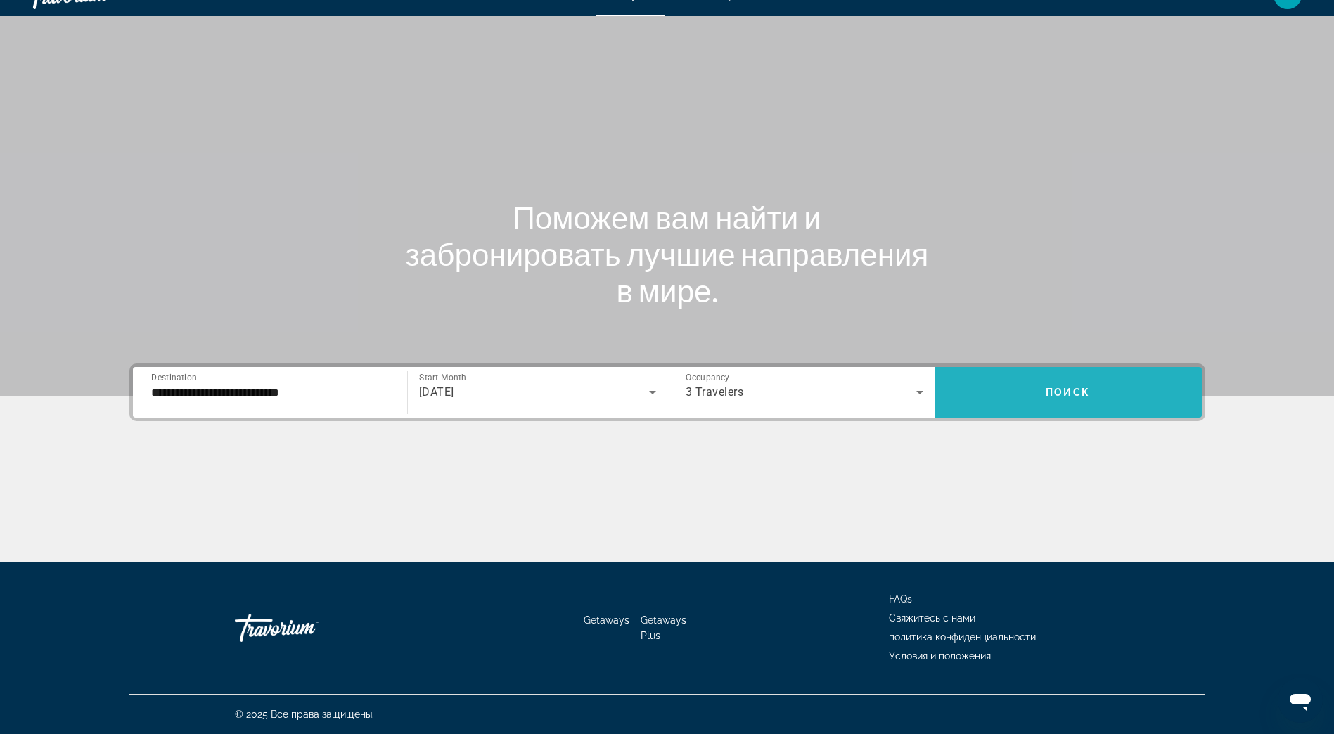
click at [1071, 400] on span "Search widget" at bounding box center [1068, 393] width 267 height 34
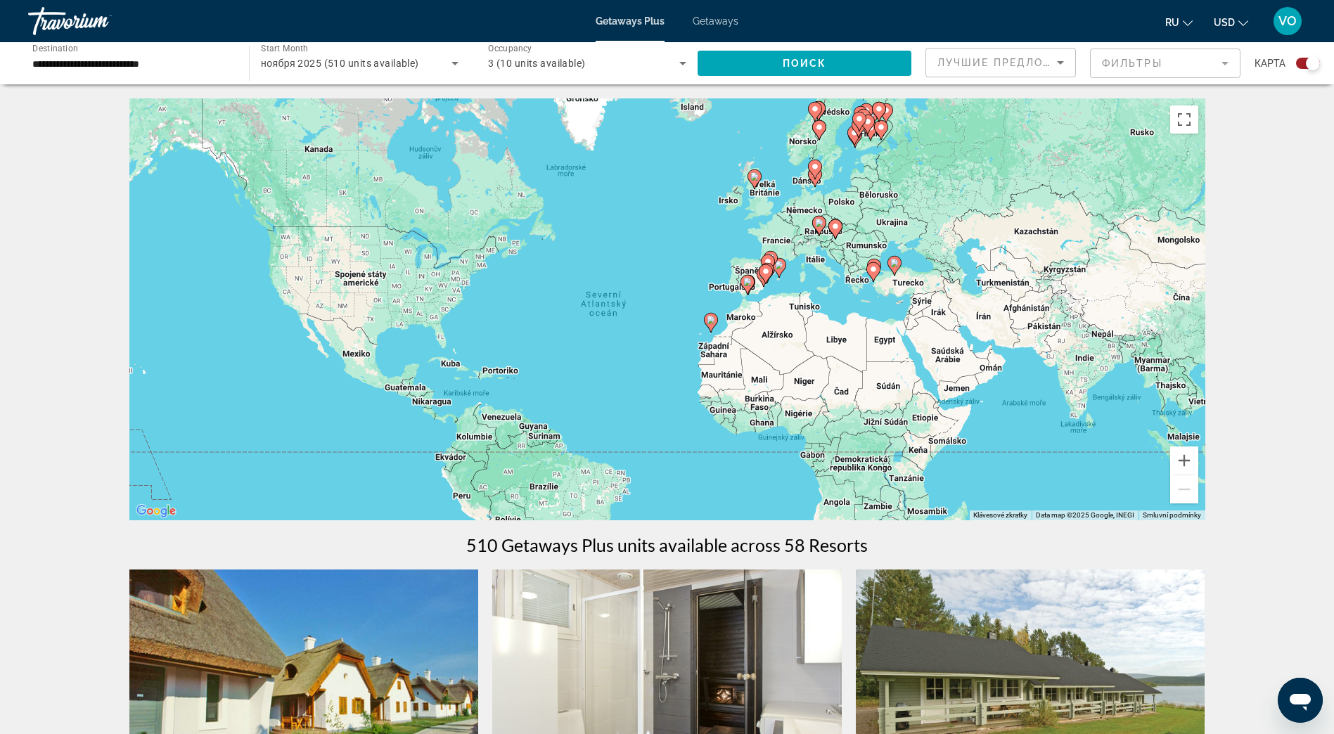
drag, startPoint x: 862, startPoint y: 217, endPoint x: 814, endPoint y: 286, distance: 84.9
click at [814, 286] on div "Pokud chcete aktivovat možnost přetažení pomocí klávesnice, stiskněte Alt + Ent…" at bounding box center [667, 309] width 1076 height 422
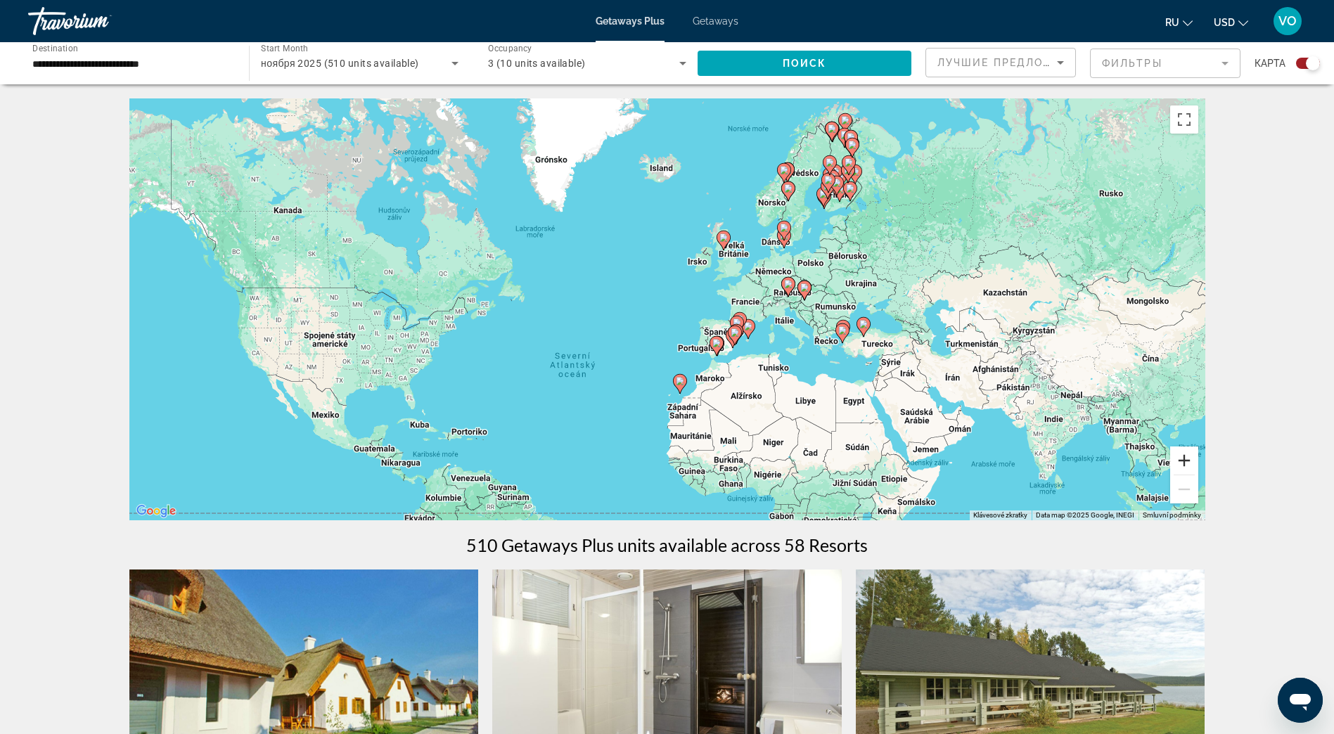
click at [1187, 457] on button "Přiblížit" at bounding box center [1185, 461] width 28 height 28
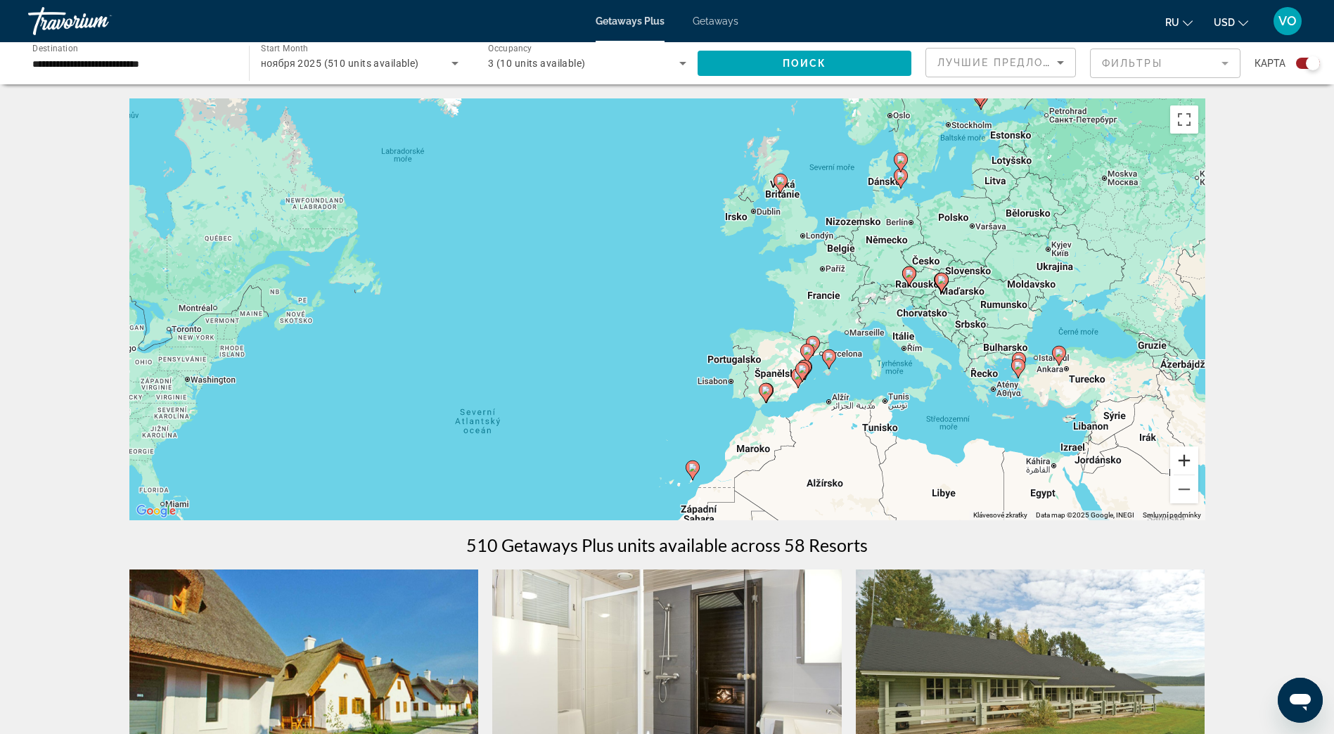
click at [1187, 457] on button "Přiblížit" at bounding box center [1185, 461] width 28 height 28
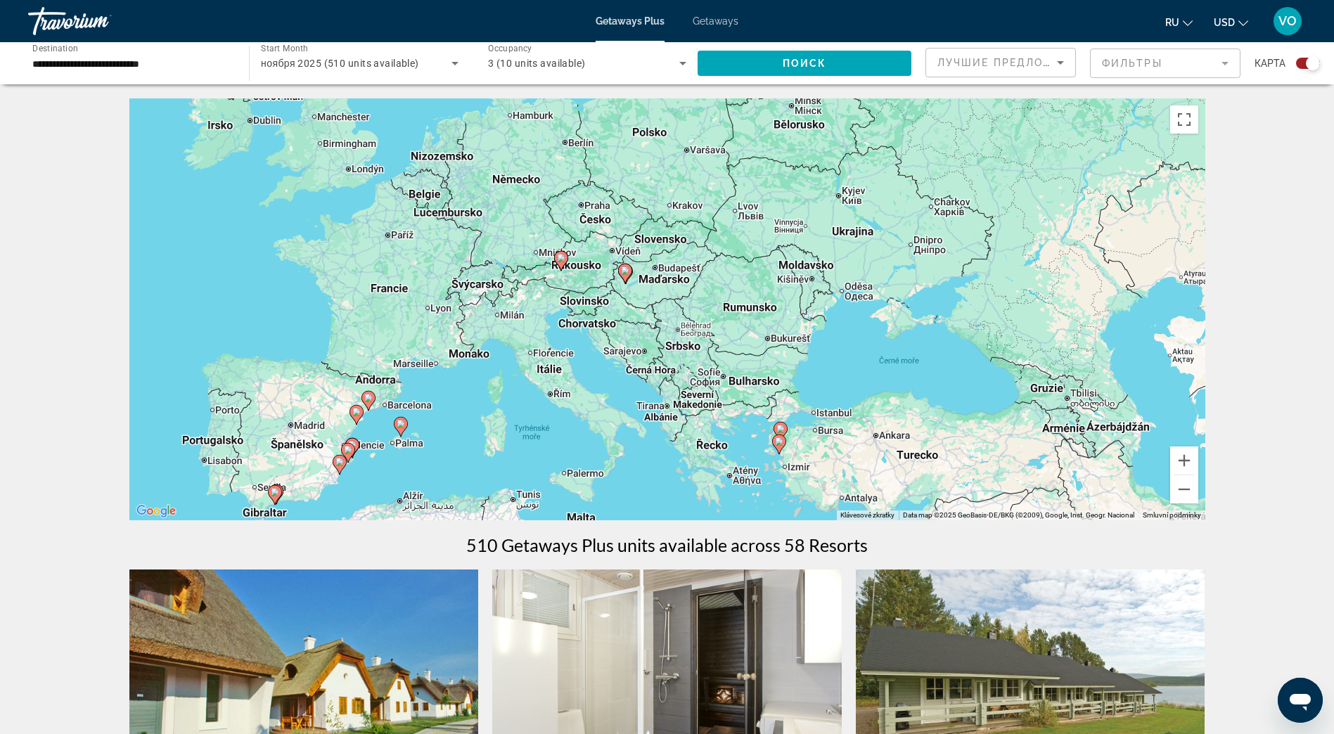
drag, startPoint x: 1059, startPoint y: 427, endPoint x: 464, endPoint y: 435, distance: 595.2
click at [464, 436] on div "Pokud chcete aktivovat možnost přetažení pomocí klávesnice, stiskněte Alt + Ent…" at bounding box center [667, 309] width 1076 height 422
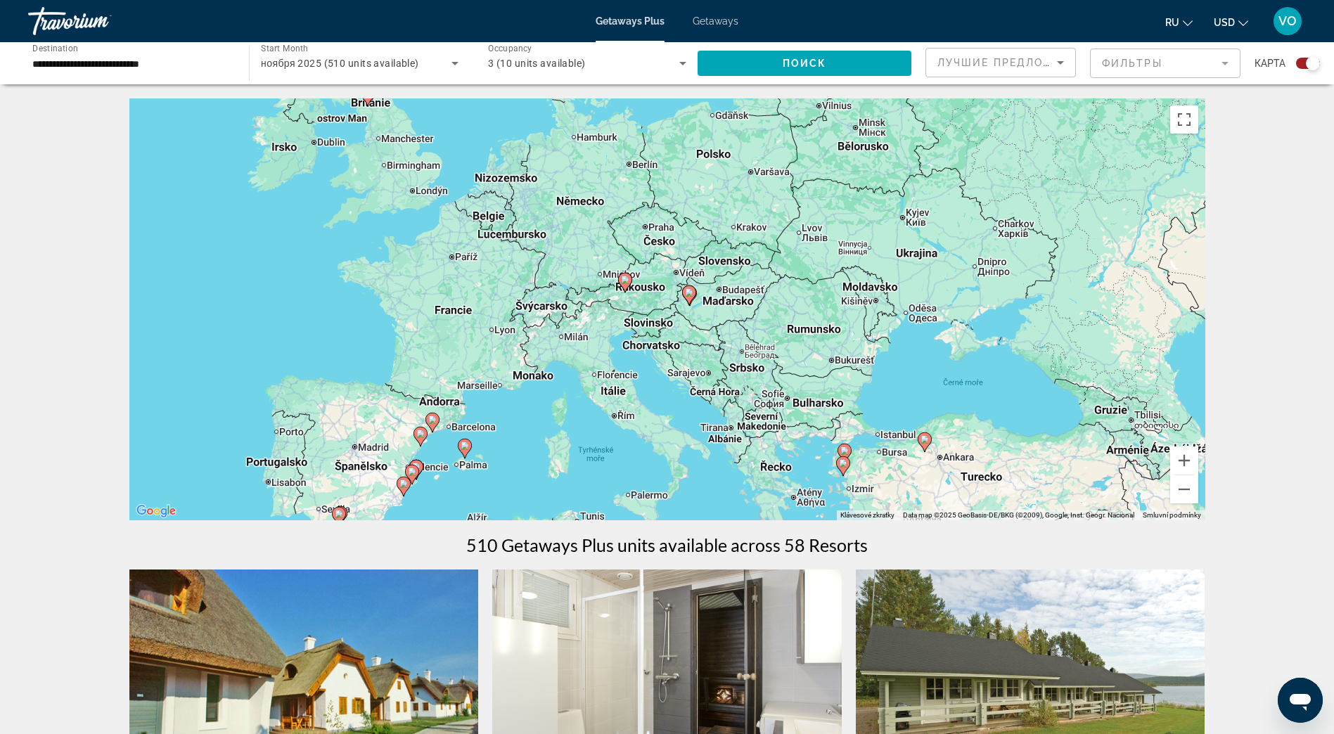
drag, startPoint x: 682, startPoint y: 291, endPoint x: 791, endPoint y: 324, distance: 114.6
click at [749, 314] on div "Pokud chcete aktivovat možnost přetažení pomocí klávesnice, stiskněte Alt + Ent…" at bounding box center [667, 309] width 1076 height 422
click at [1186, 490] on button "Oddálit" at bounding box center [1185, 490] width 28 height 28
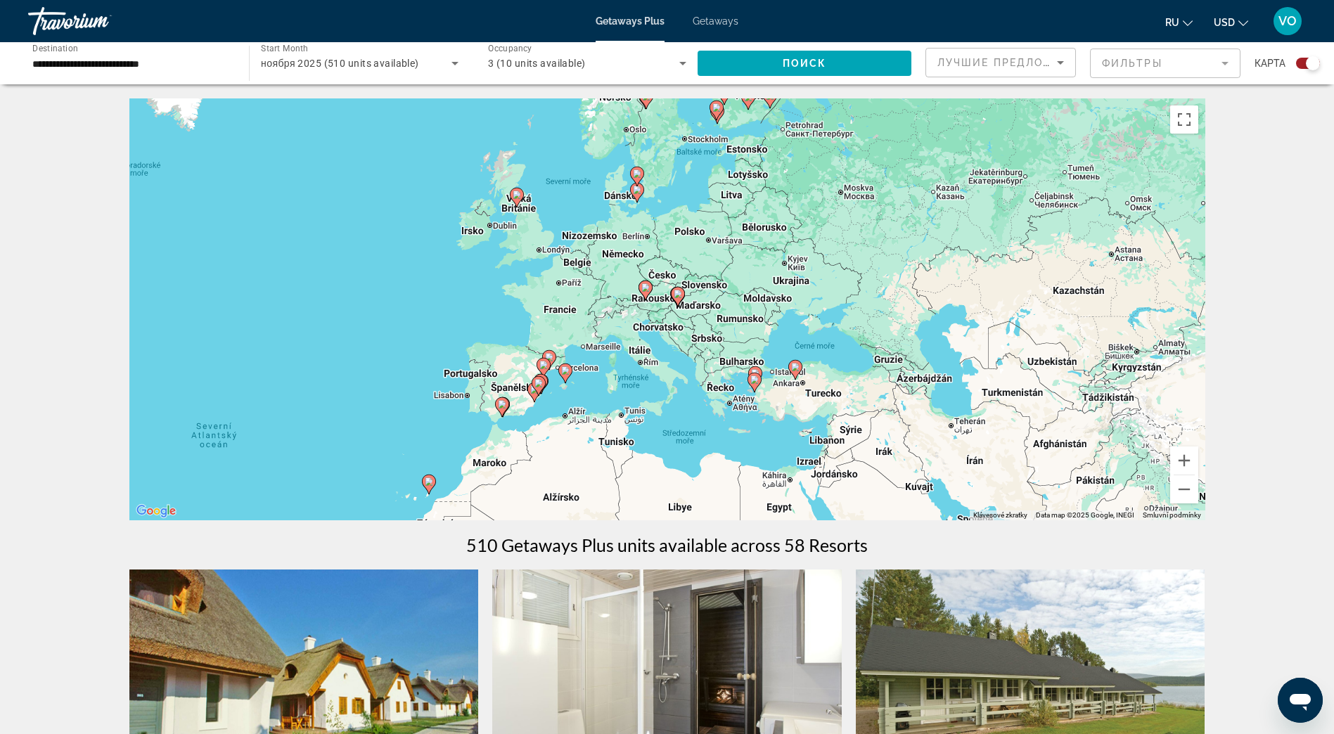
click at [722, 18] on span "Getaways" at bounding box center [716, 20] width 46 height 11
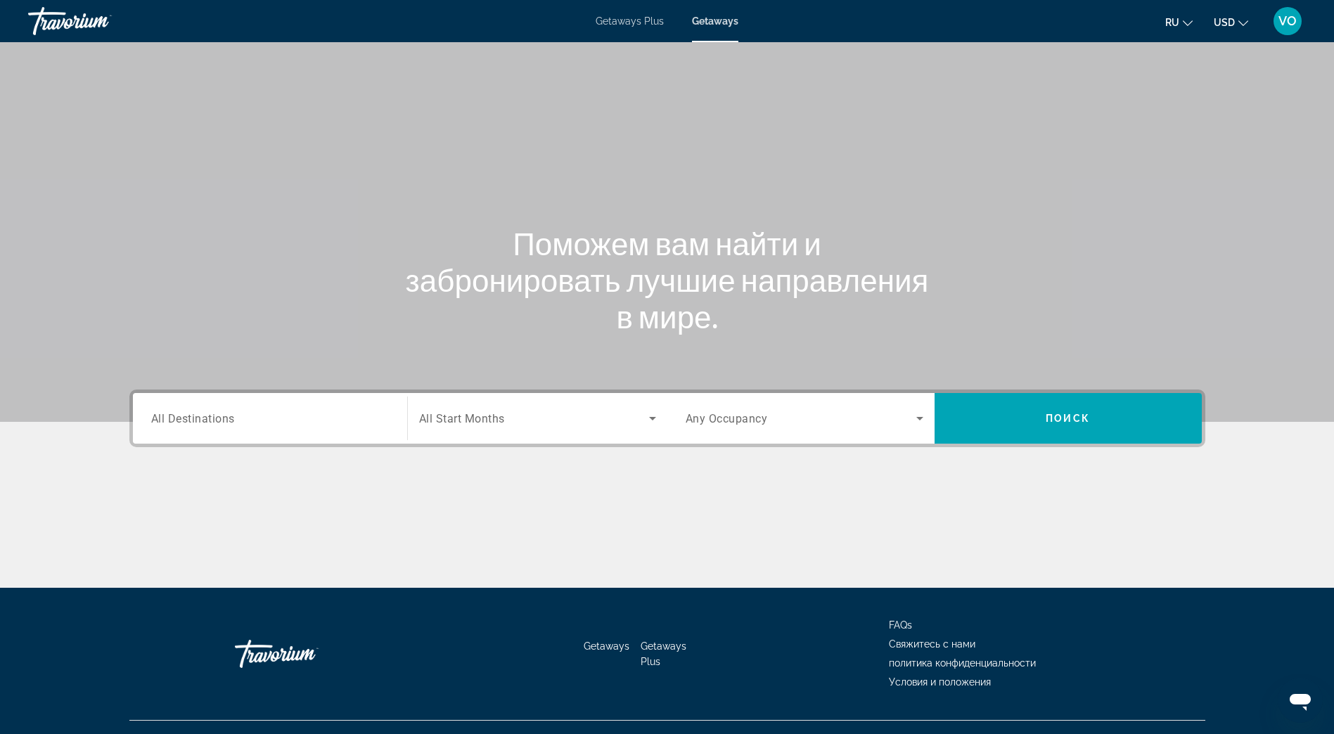
click at [479, 420] on span "All Start Months" at bounding box center [462, 418] width 86 height 13
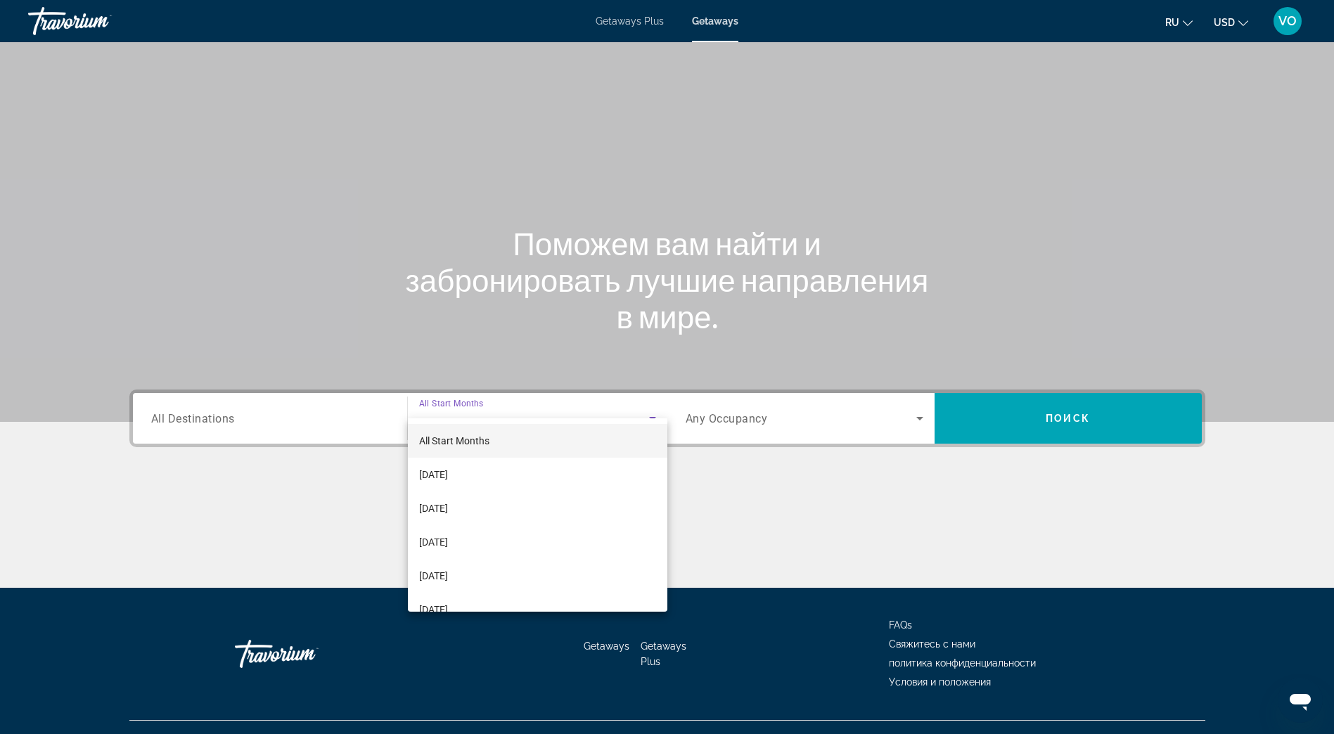
scroll to position [26, 0]
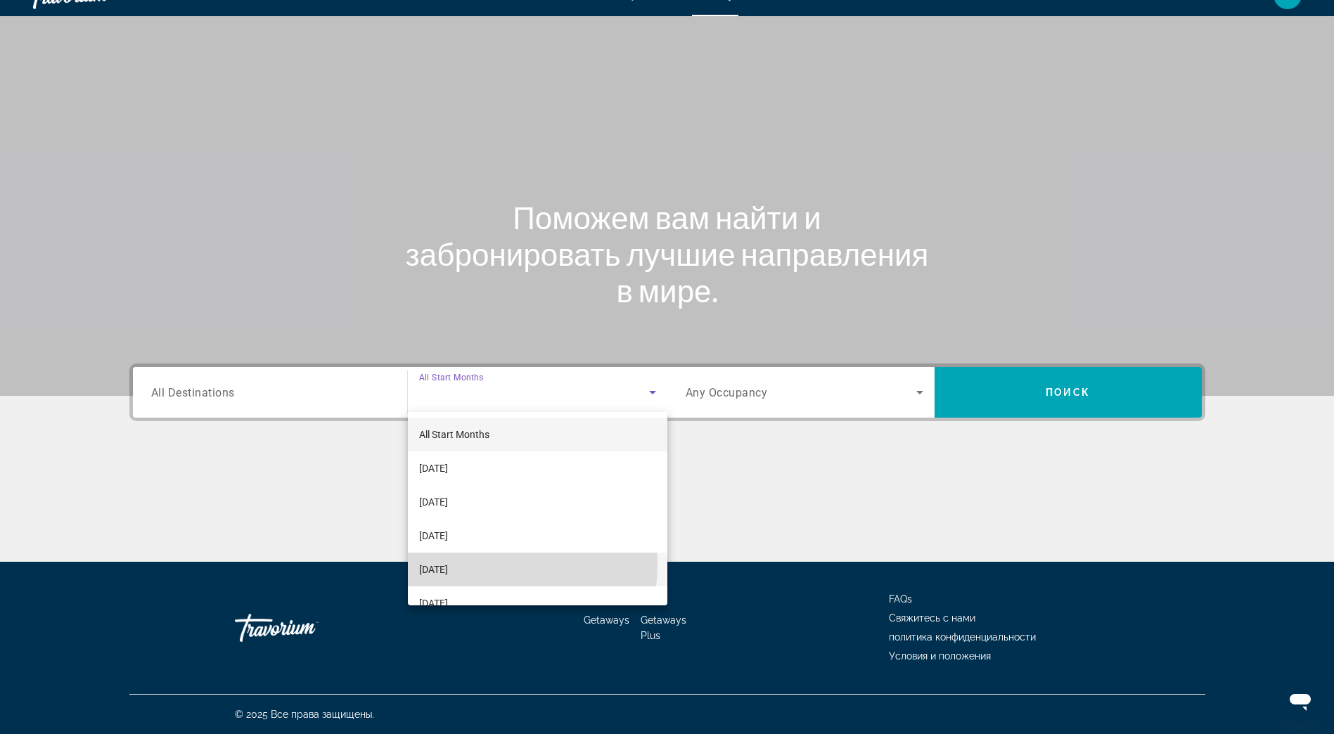
click at [448, 563] on span "[DATE]" at bounding box center [433, 569] width 29 height 17
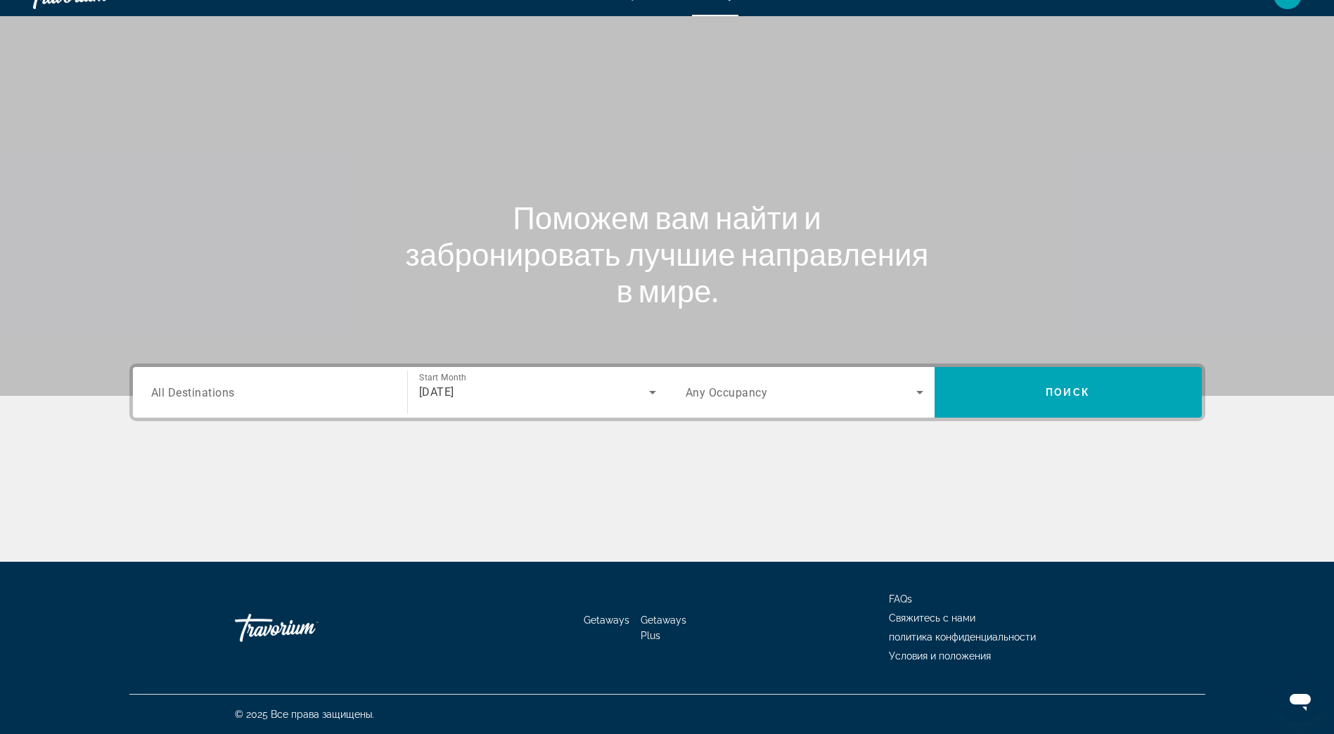
click at [486, 401] on div "[DATE]" at bounding box center [537, 392] width 237 height 39
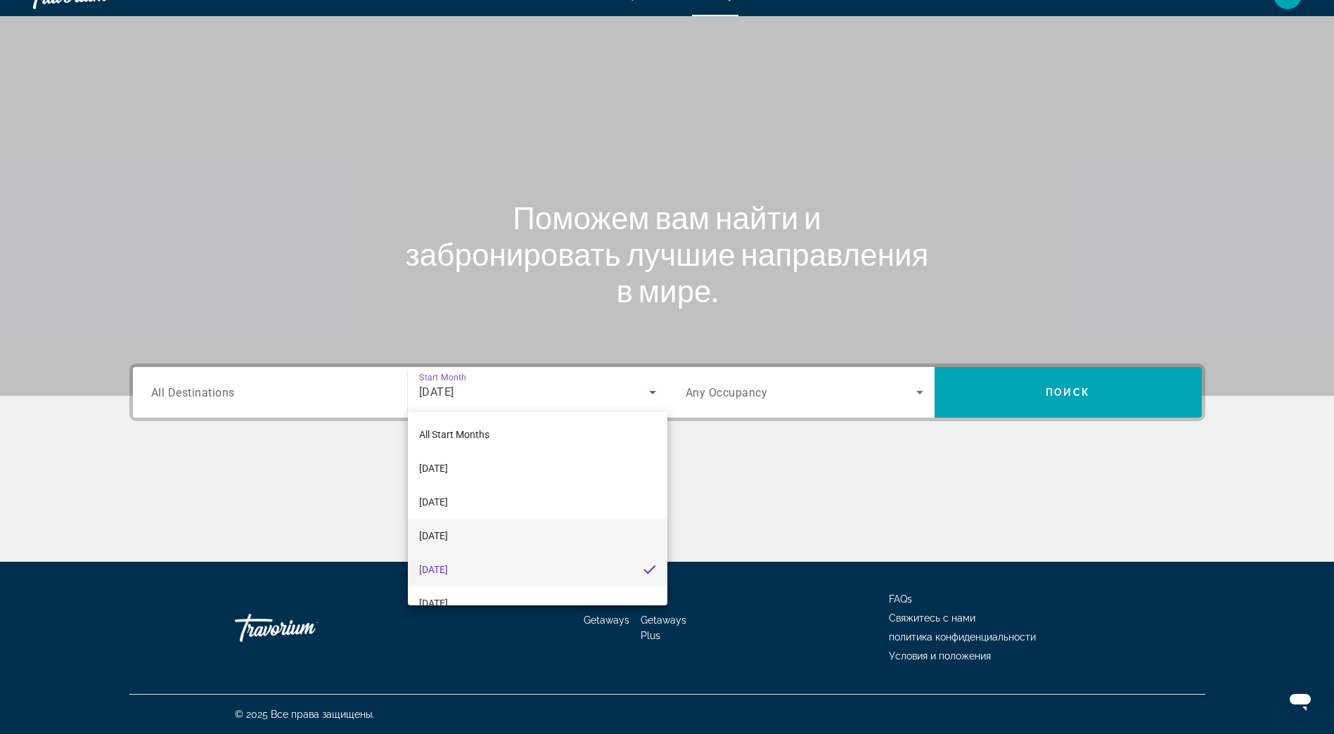
click at [448, 541] on span "[DATE]" at bounding box center [433, 536] width 29 height 17
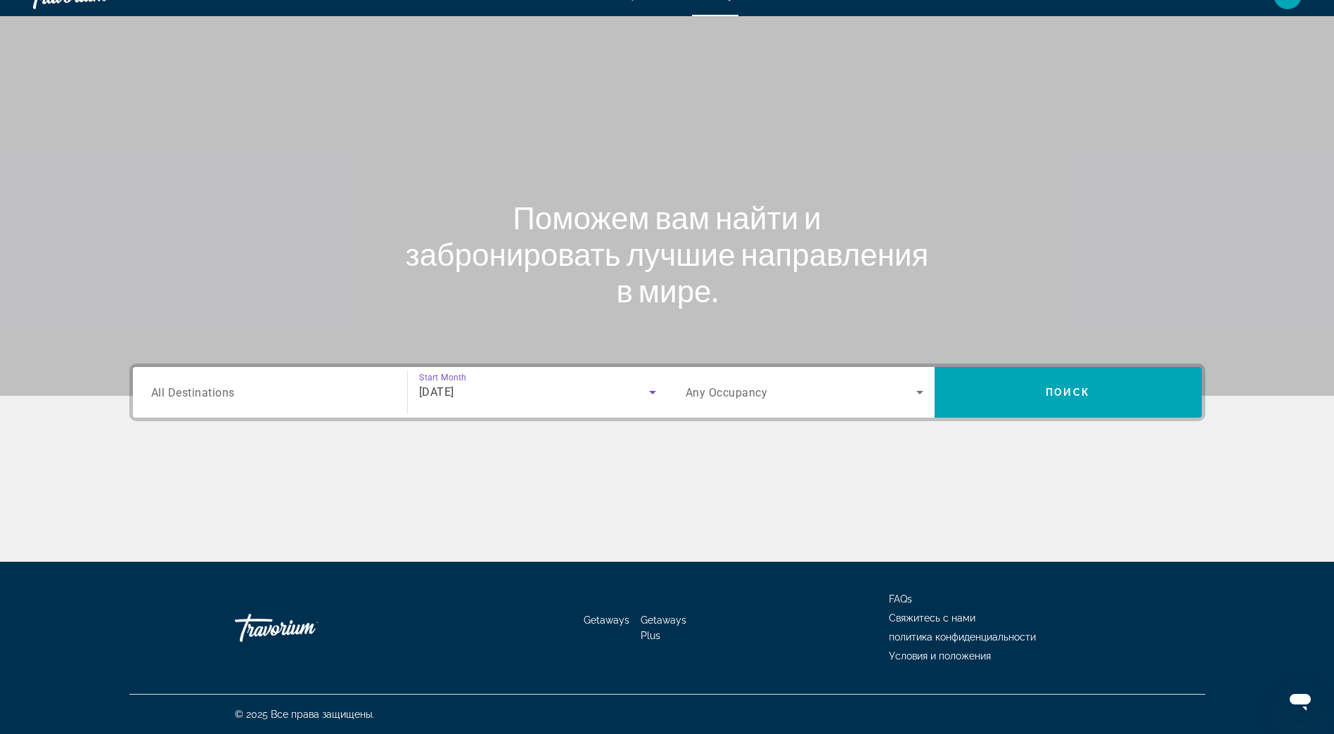
click at [314, 395] on input "Destination All Destinations" at bounding box center [270, 393] width 238 height 17
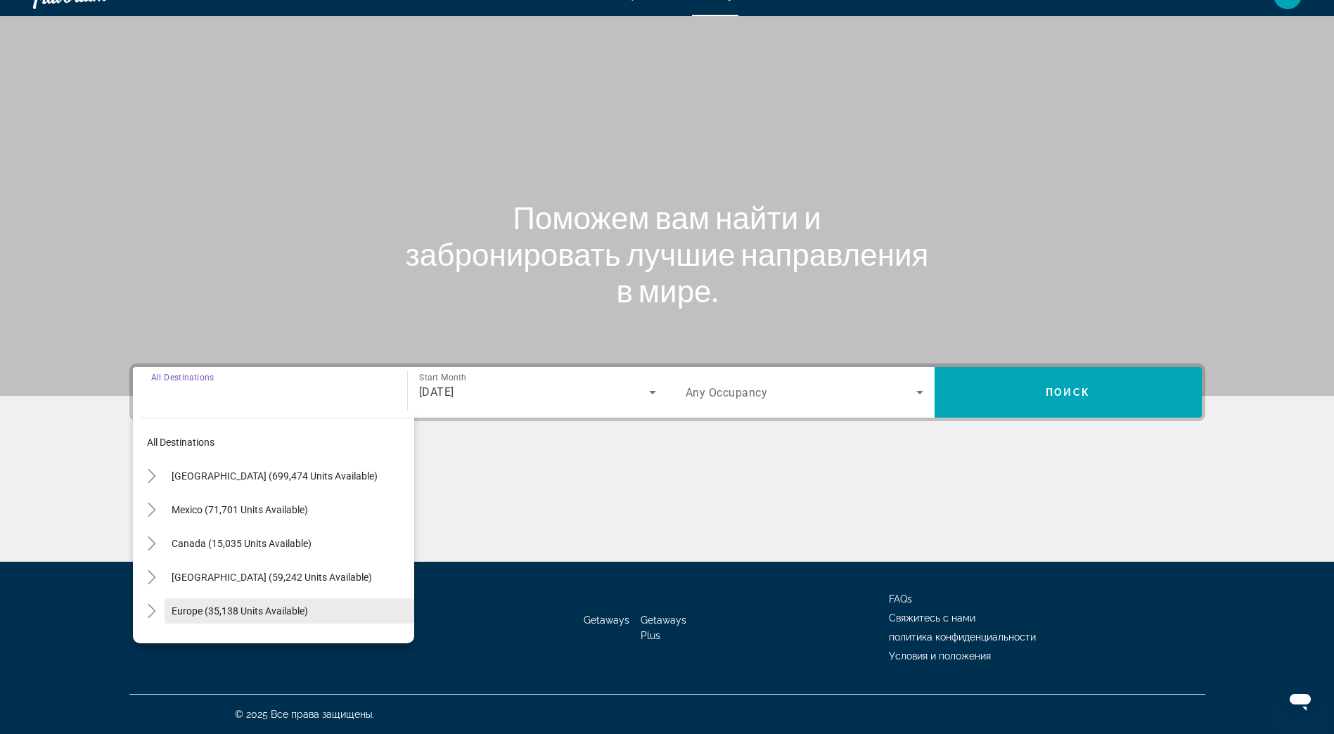
click at [217, 603] on span "Search widget" at bounding box center [290, 611] width 250 height 34
type input "**********"
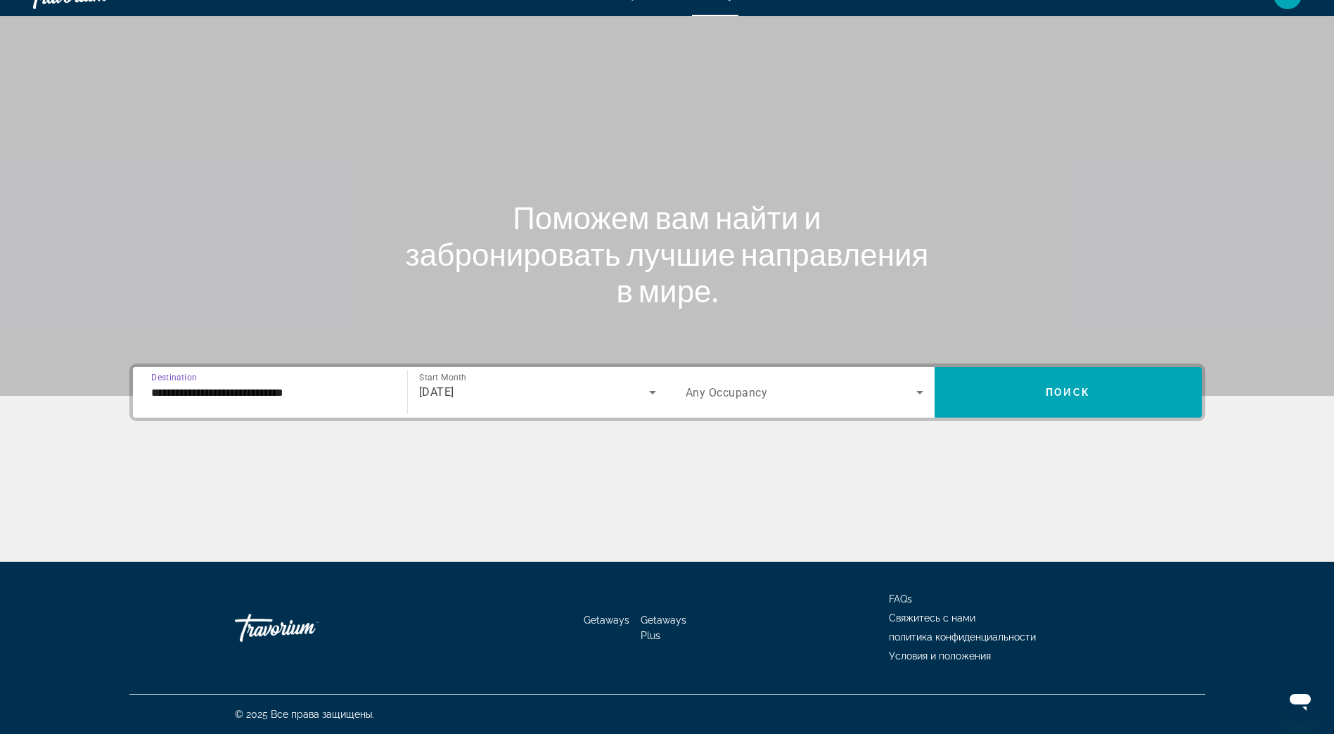
click at [863, 396] on span "Search widget" at bounding box center [801, 392] width 231 height 17
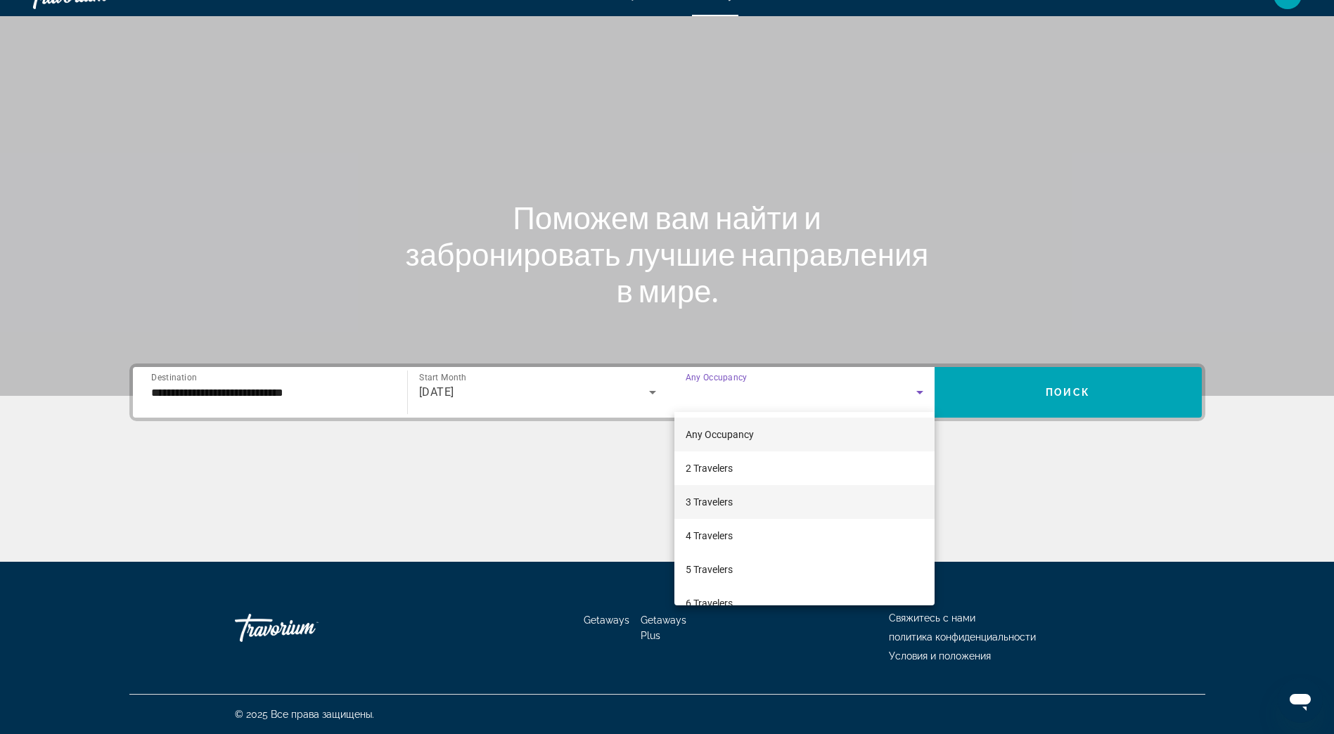
click at [734, 499] on mat-option "3 Travelers" at bounding box center [805, 502] width 260 height 34
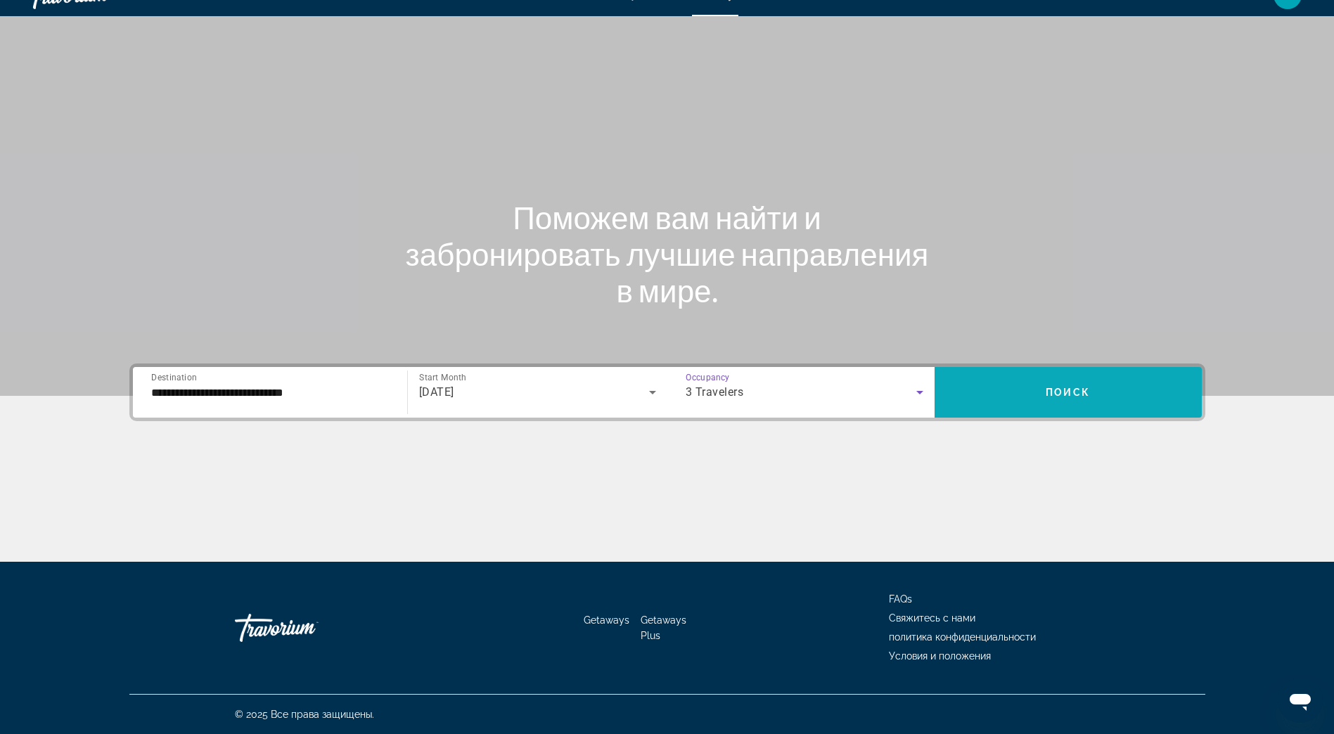
click at [1095, 388] on span "Search widget" at bounding box center [1068, 393] width 267 height 34
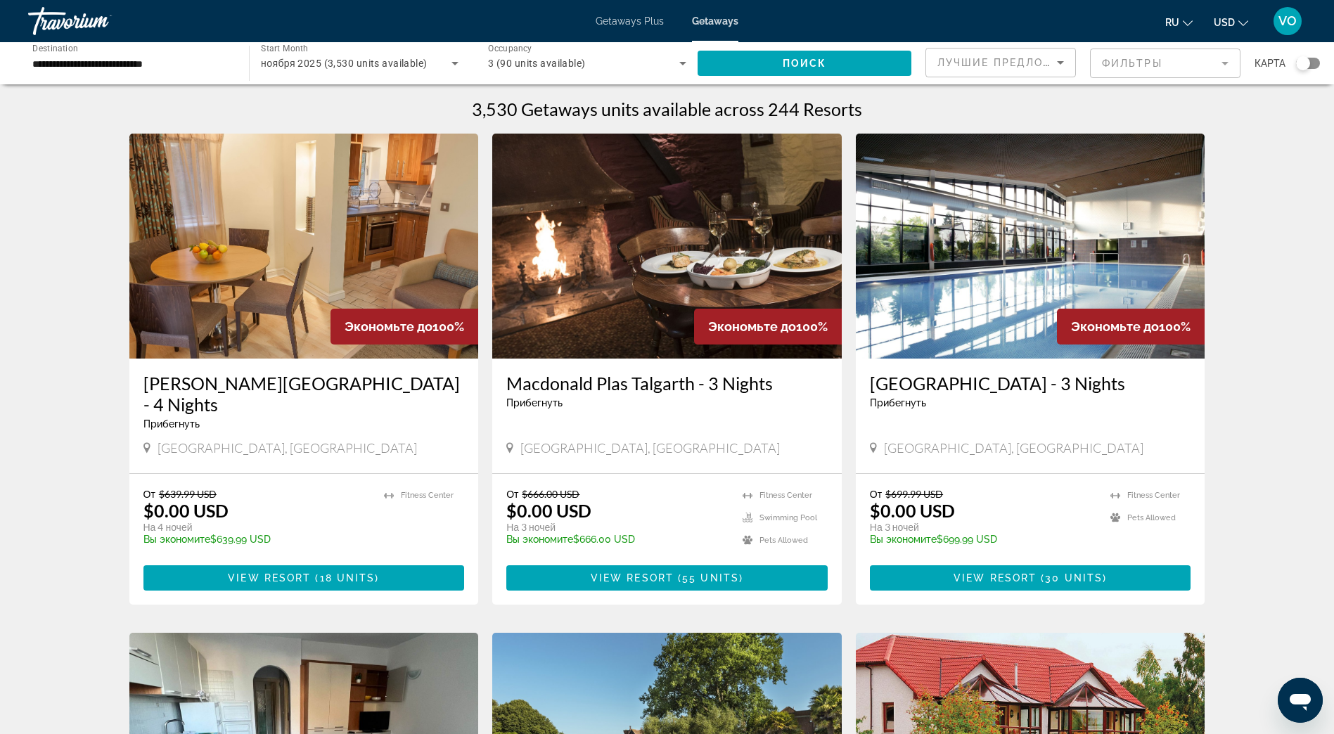
click at [1303, 59] on div "Search widget" at bounding box center [1303, 63] width 14 height 14
